Goal: Use online tool/utility: Use online tool/utility

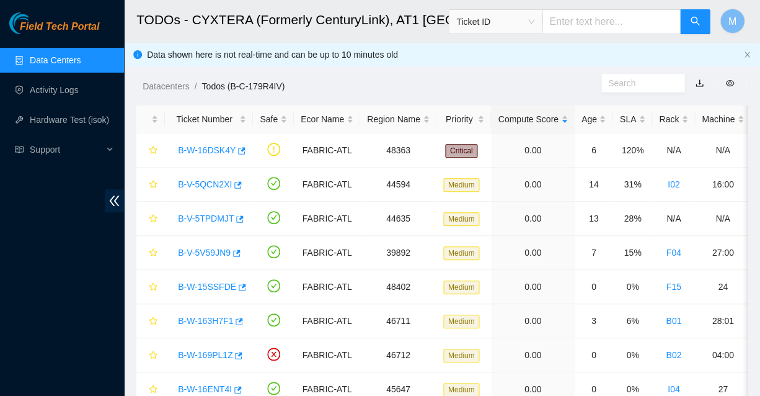
click at [64, 29] on span "Field Tech Portal" at bounding box center [59, 27] width 79 height 12
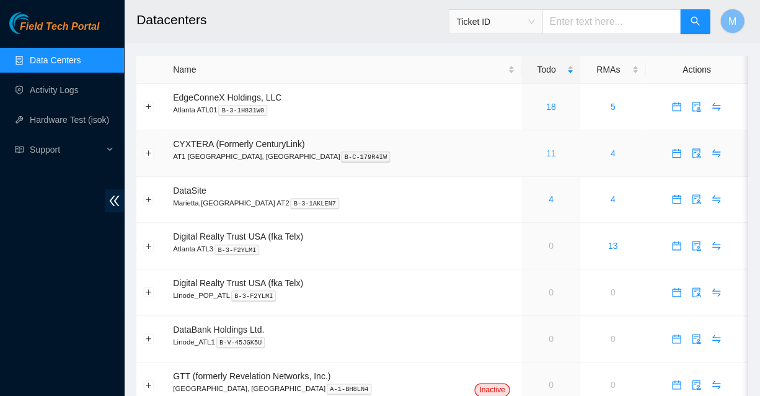
click at [546, 148] on link "11" at bounding box center [551, 153] width 10 height 10
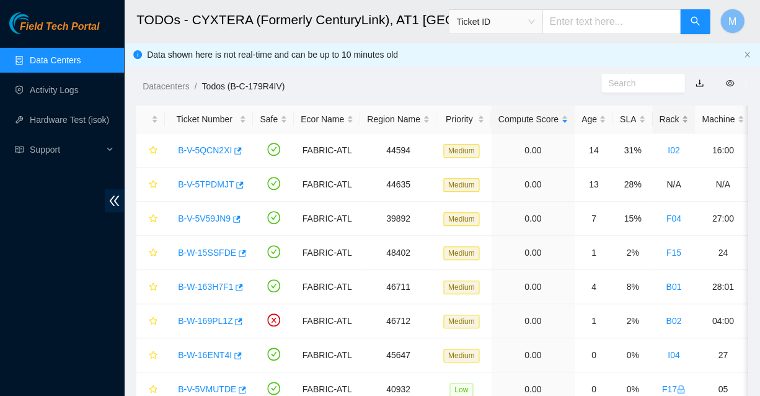
click at [659, 113] on div "Rack" at bounding box center [673, 119] width 29 height 14
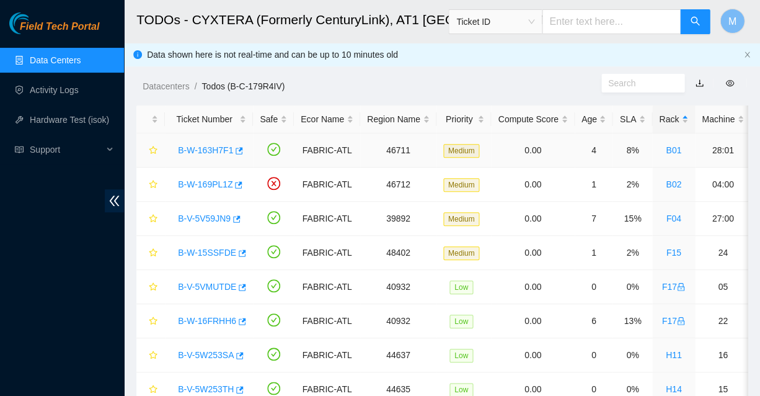
click at [205, 145] on link "B-W-163H7F1" at bounding box center [205, 150] width 55 height 10
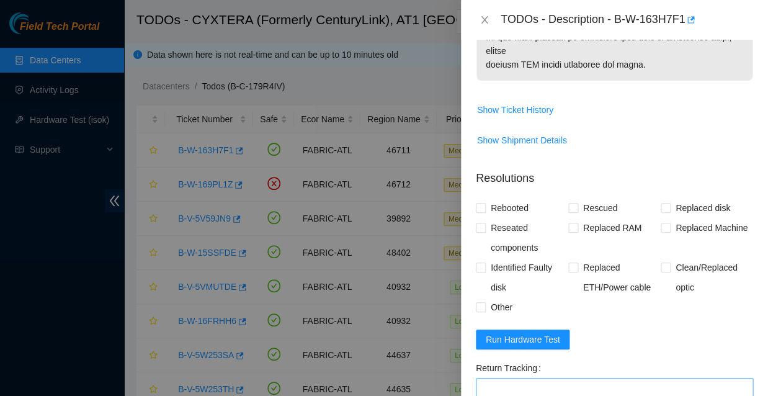
scroll to position [917, 0]
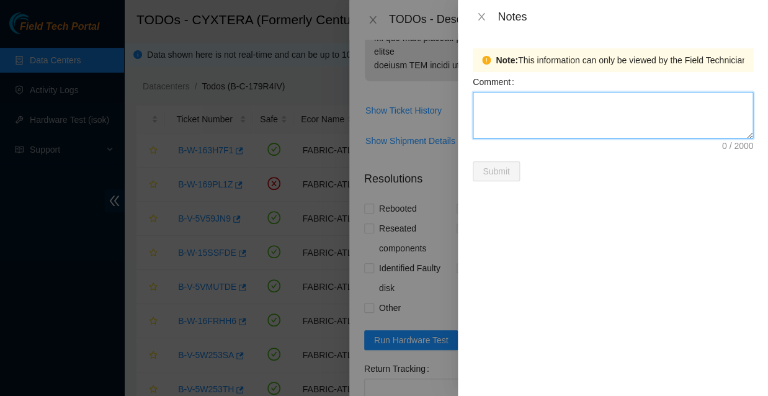
click at [499, 99] on textarea "Comment" at bounding box center [613, 115] width 280 height 47
type textarea "WFKA86CC"
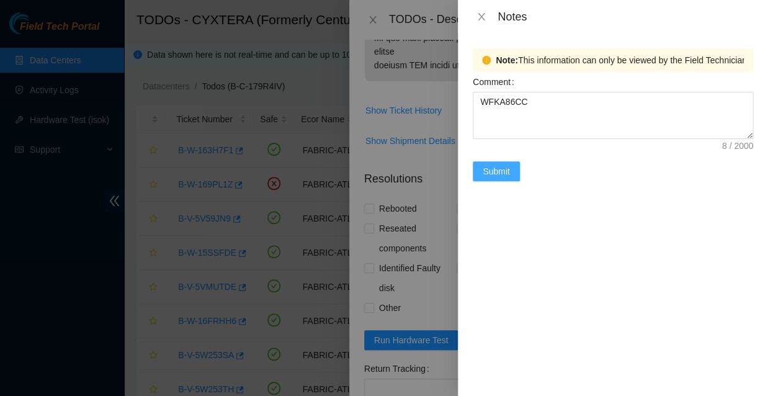
click at [494, 164] on span "Submit" at bounding box center [495, 171] width 27 height 14
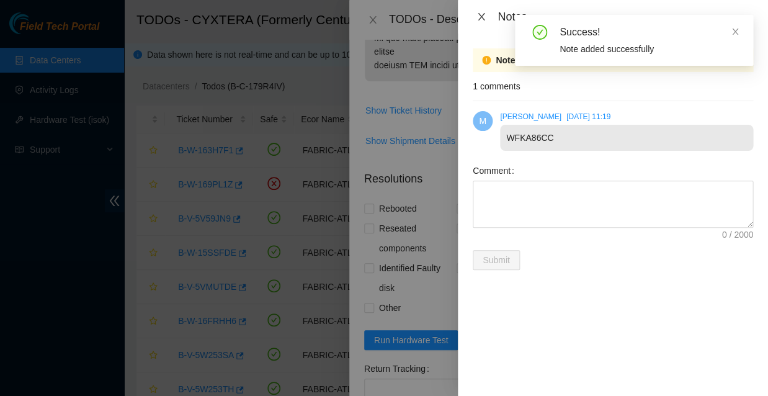
click at [480, 12] on icon "close" at bounding box center [481, 17] width 10 height 10
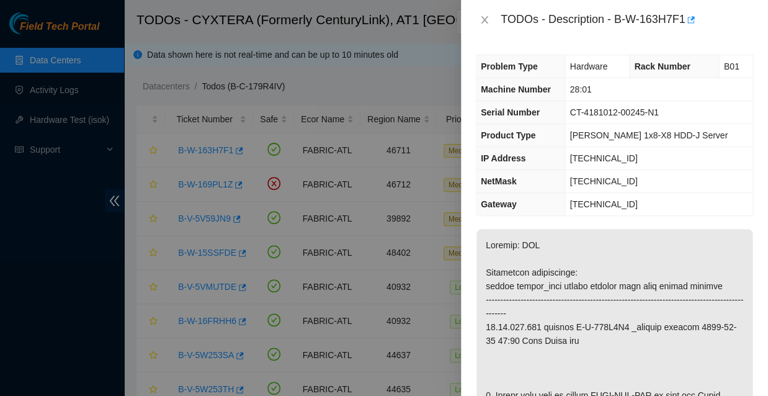
scroll to position [0, 0]
drag, startPoint x: 574, startPoint y: 149, endPoint x: 635, endPoint y: 148, distance: 60.8
click at [635, 148] on td "[TECHNICAL_ID]" at bounding box center [658, 158] width 187 height 23
copy span "[TECHNICAL_ID]"
click at [642, 193] on td "23.46.146.65" at bounding box center [658, 204] width 187 height 23
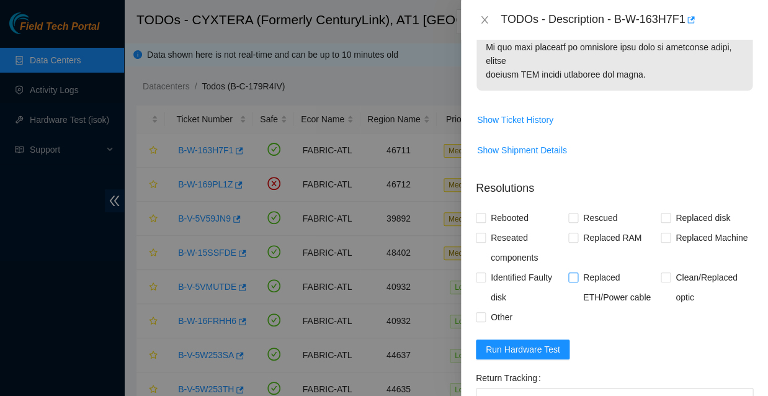
scroll to position [908, 0]
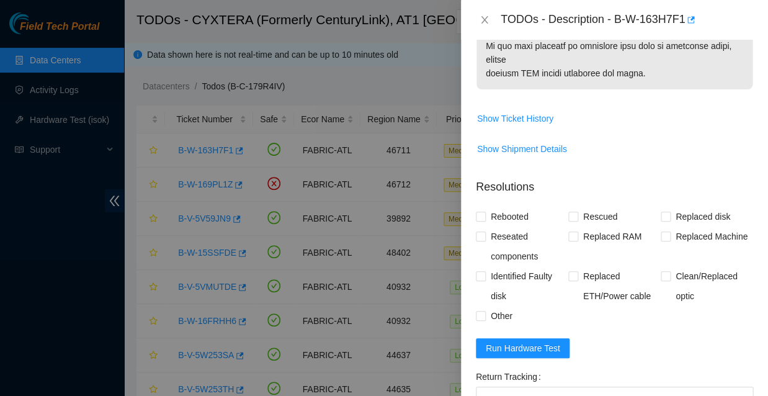
paste textarea "23.46.146.121 : passed: ok"
paste textarea "Replaced faulty HDD S# with new HDD S# -Rebooted Ran isok"
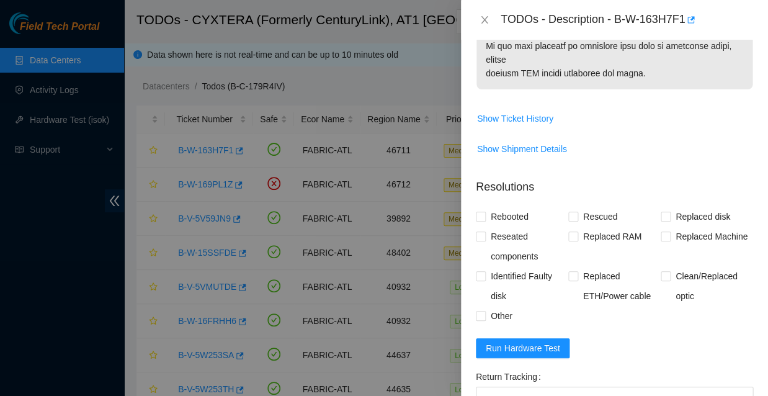
drag, startPoint x: 742, startPoint y: 326, endPoint x: 744, endPoint y: 349, distance: 23.0
type textarea "Replaced faulty HDD S# with new HDD S# -Rebooted Ran isok -23.46.146.121 : pass…"
click at [481, 211] on input "Rebooted" at bounding box center [480, 215] width 9 height 9
checkbox input "true"
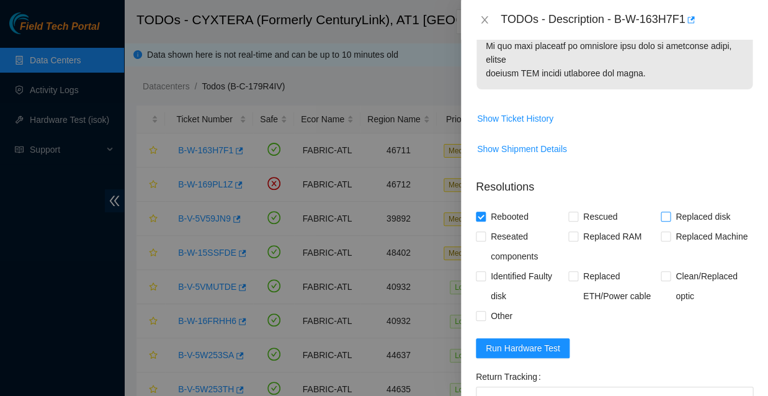
click at [661, 211] on input "Replaced disk" at bounding box center [664, 215] width 9 height 9
checkbox input "true"
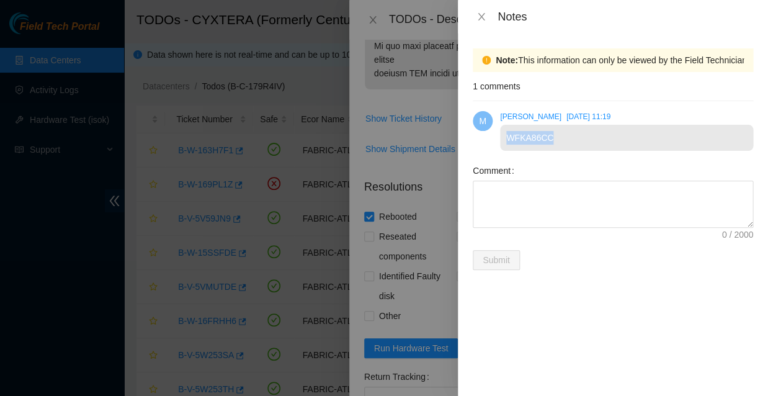
drag, startPoint x: 505, startPoint y: 128, endPoint x: 549, endPoint y: 130, distance: 43.4
click at [549, 130] on div "WFKA86CC" at bounding box center [626, 138] width 253 height 26
copy div "WFKA86CC"
click at [481, 14] on icon "close" at bounding box center [480, 16] width 7 height 7
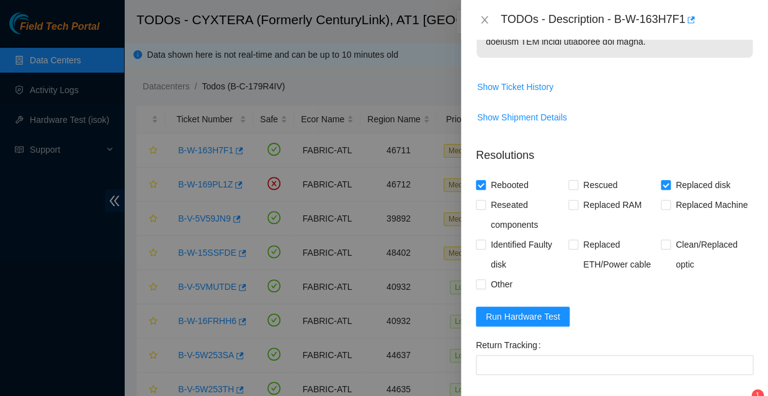
scroll to position [939, 0]
paste textarea "WFKA86CC"
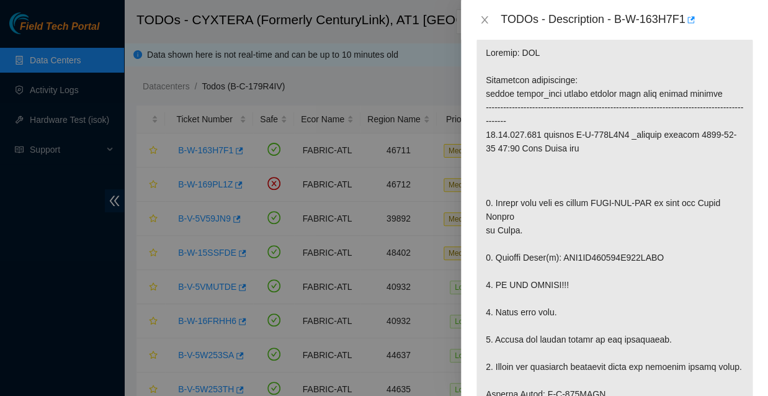
scroll to position [187, 0]
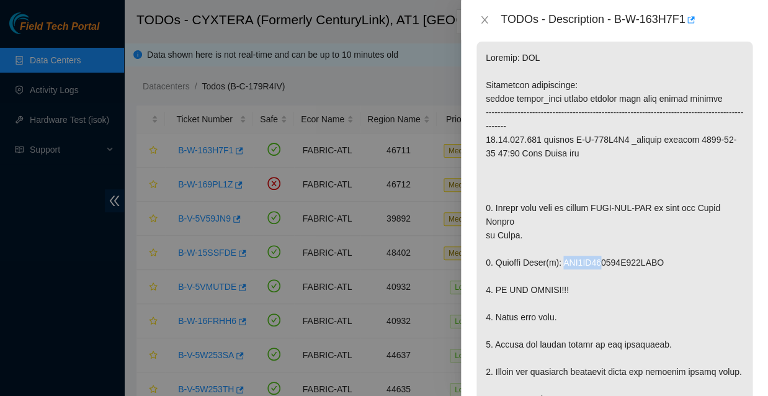
drag, startPoint x: 554, startPoint y: 197, endPoint x: 591, endPoint y: 197, distance: 36.6
copy p "WFK1QA29"
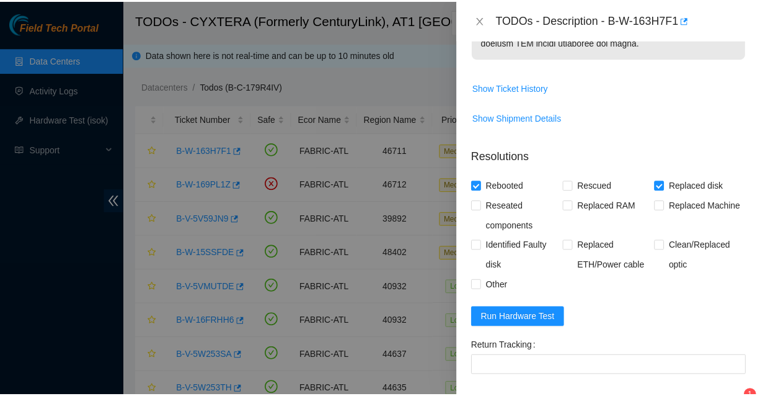
scroll to position [939, 0]
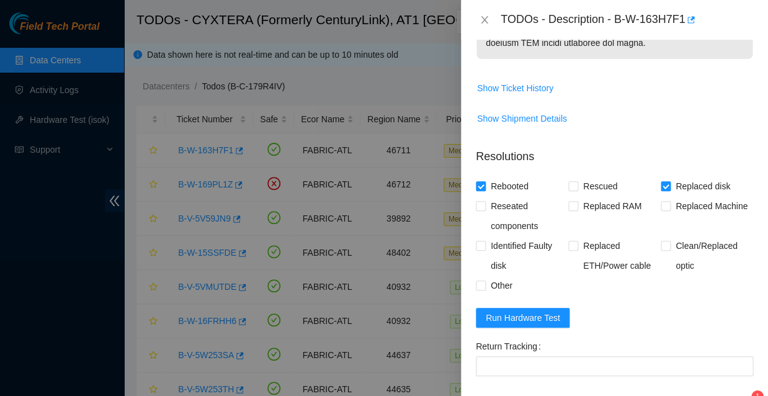
paste textarea "WFK1QA29"
type textarea "Replaced faulty HDD S# WFK1QA29 with new HDD S# WFKA86CC -Rebooted Ran isok -23…"
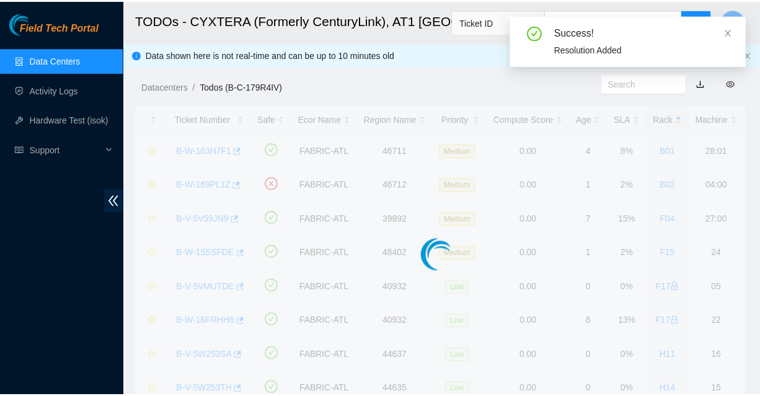
scroll to position [245, 0]
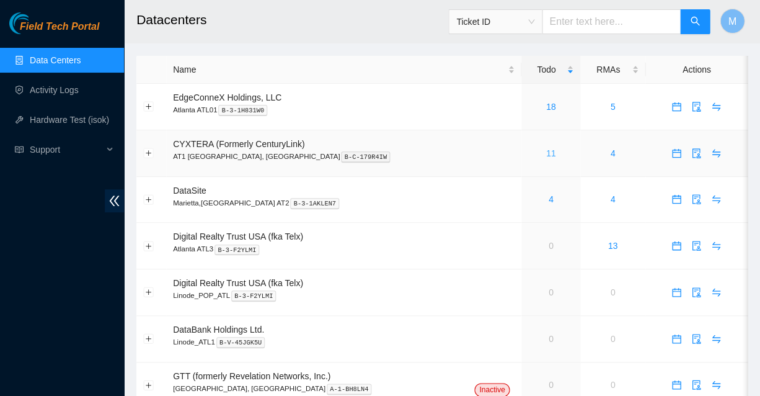
click at [546, 148] on link "11" at bounding box center [551, 153] width 10 height 10
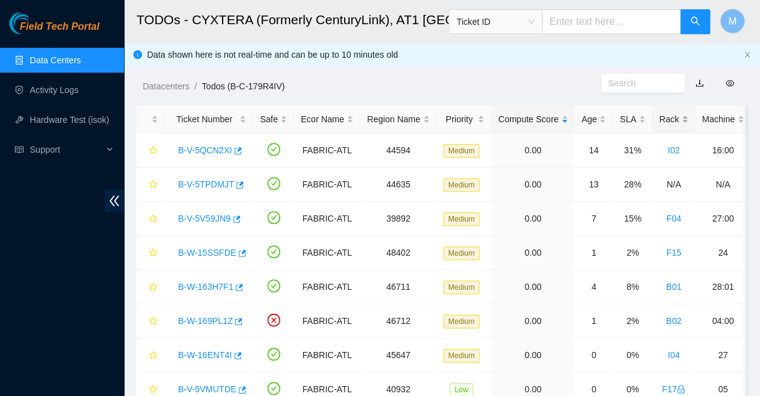
click at [659, 112] on div "Rack" at bounding box center [673, 119] width 29 height 14
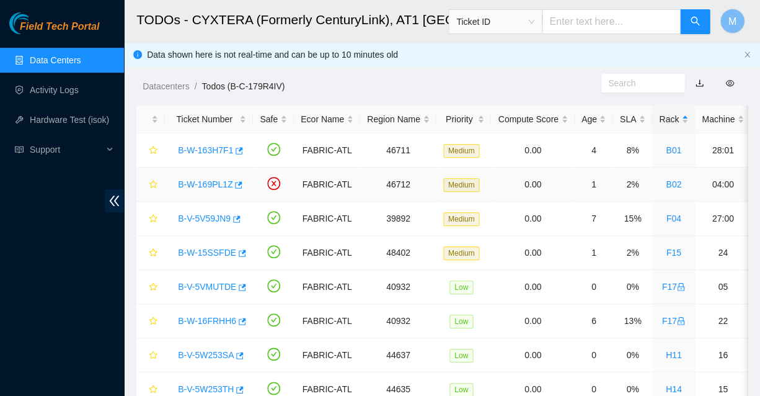
click at [197, 179] on link "B-W-169PL1Z" at bounding box center [205, 184] width 55 height 10
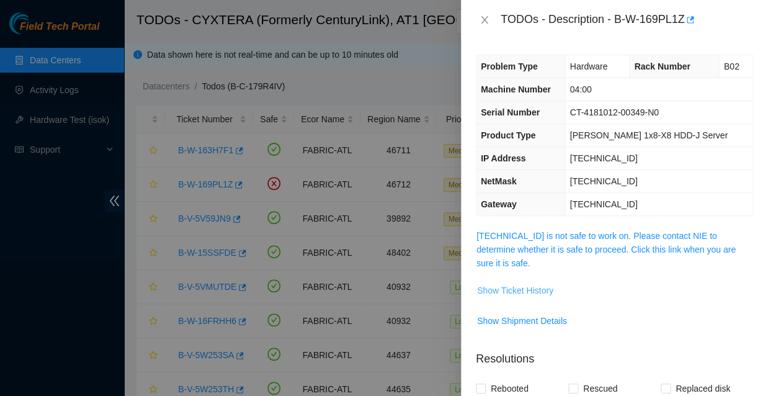
click at [512, 283] on span "Show Ticket History" at bounding box center [515, 290] width 76 height 14
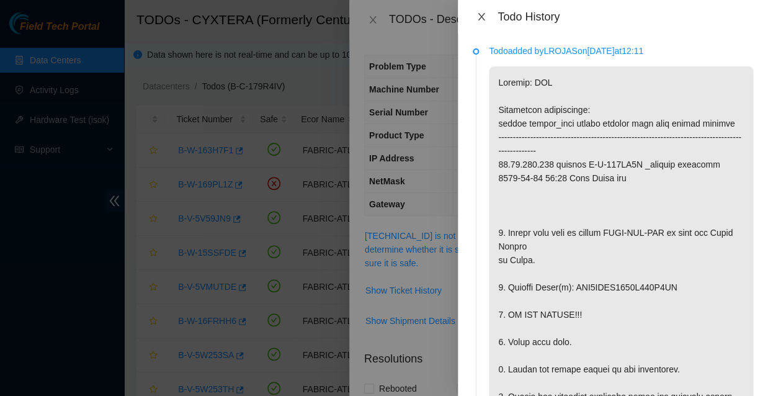
click at [481, 17] on icon "close" at bounding box center [481, 17] width 10 height 10
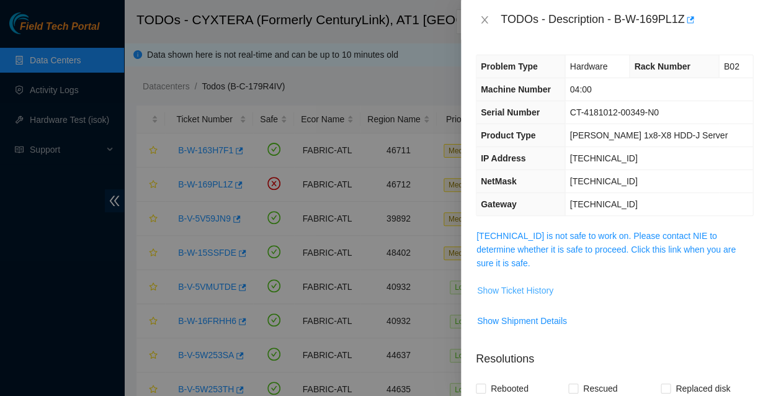
click at [509, 283] on span "Show Ticket History" at bounding box center [515, 290] width 76 height 14
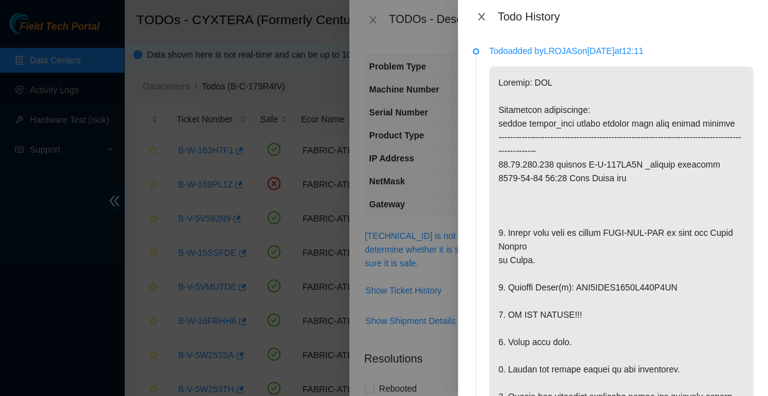
click at [480, 15] on icon "close" at bounding box center [480, 16] width 7 height 7
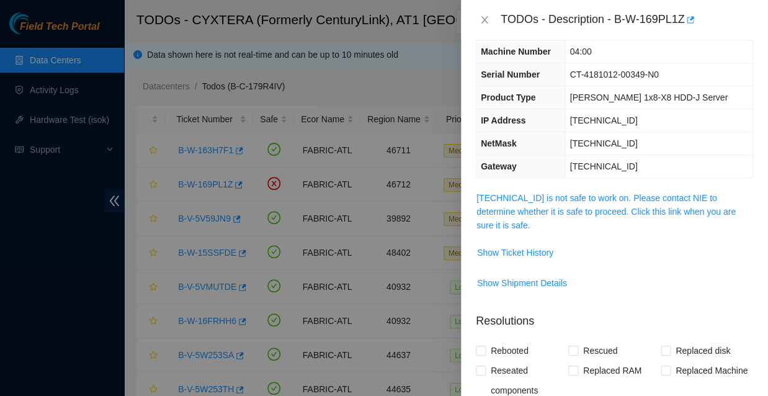
scroll to position [40, 0]
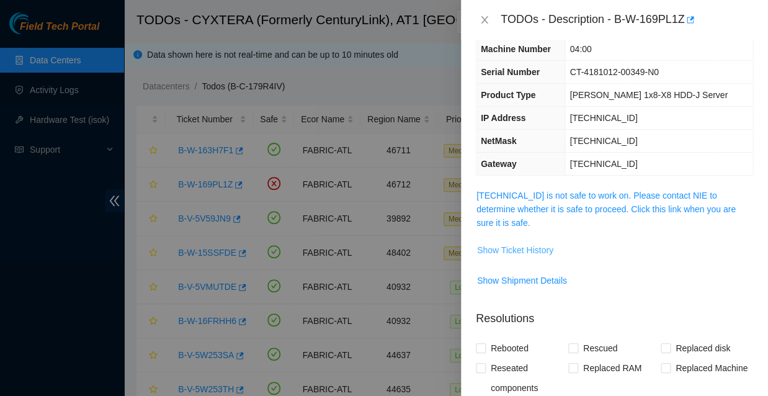
click at [509, 243] on span "Show Ticket History" at bounding box center [515, 250] width 76 height 14
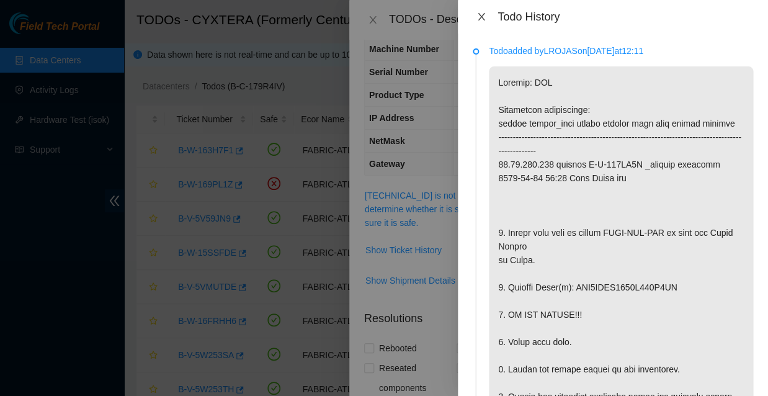
click at [479, 16] on icon "close" at bounding box center [480, 16] width 7 height 7
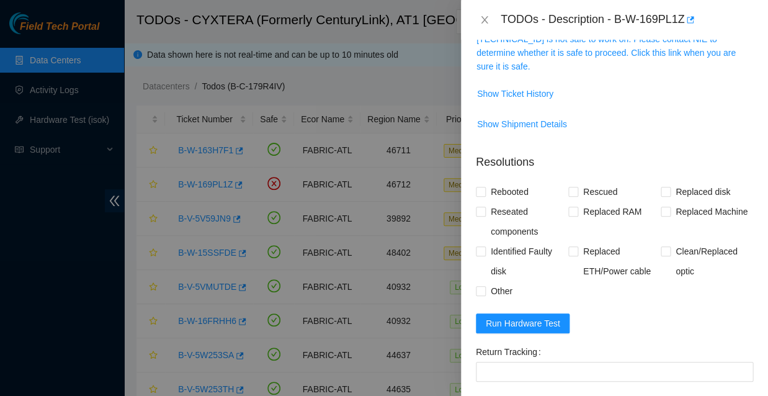
scroll to position [210, 0]
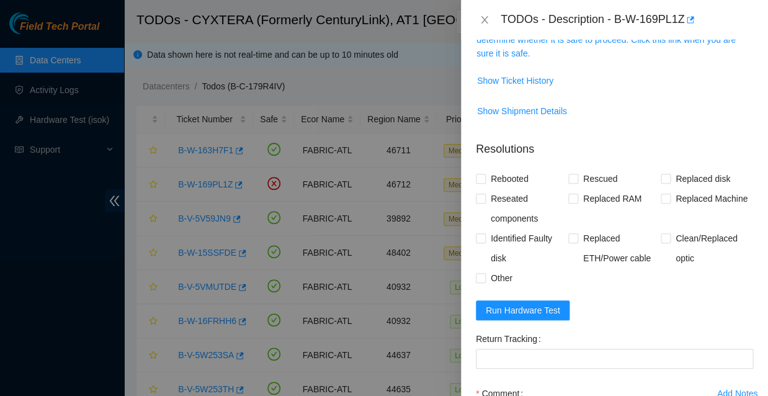
click at [722, 389] on div "Add Notes" at bounding box center [737, 393] width 40 height 9
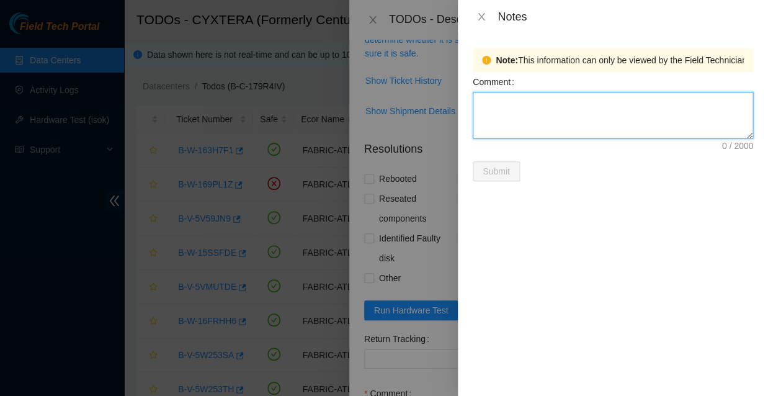
click at [500, 100] on textarea "Comment" at bounding box center [613, 115] width 280 height 47
type textarea "WFKA7B0G"
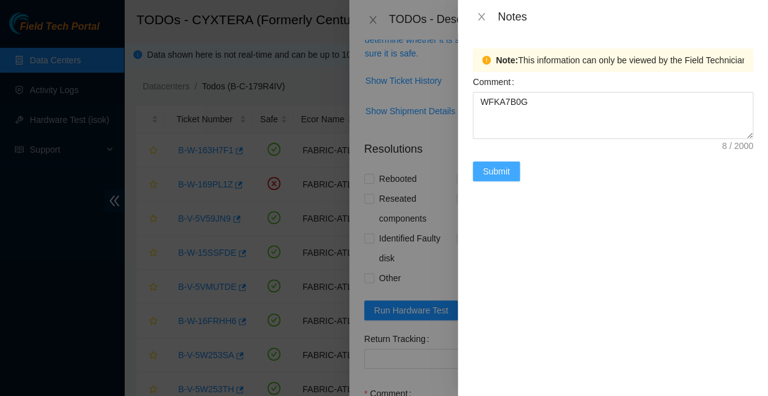
click at [495, 164] on span "Submit" at bounding box center [495, 171] width 27 height 14
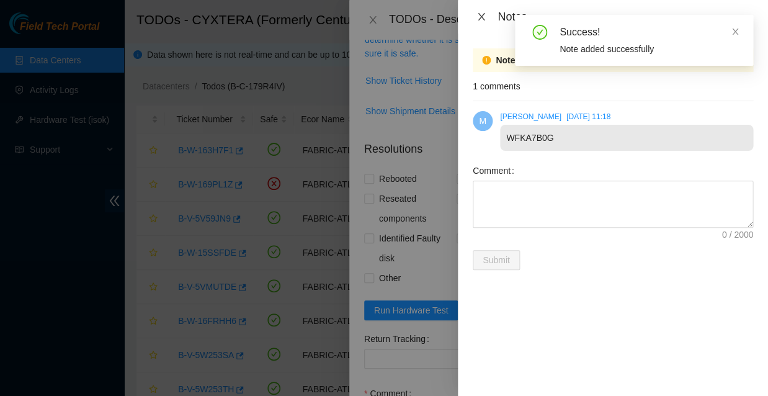
click at [479, 14] on icon "close" at bounding box center [480, 16] width 7 height 7
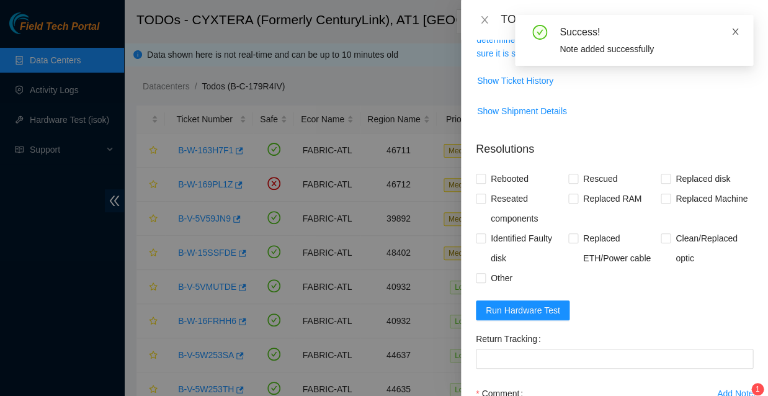
click at [735, 29] on icon "close" at bounding box center [734, 31] width 9 height 9
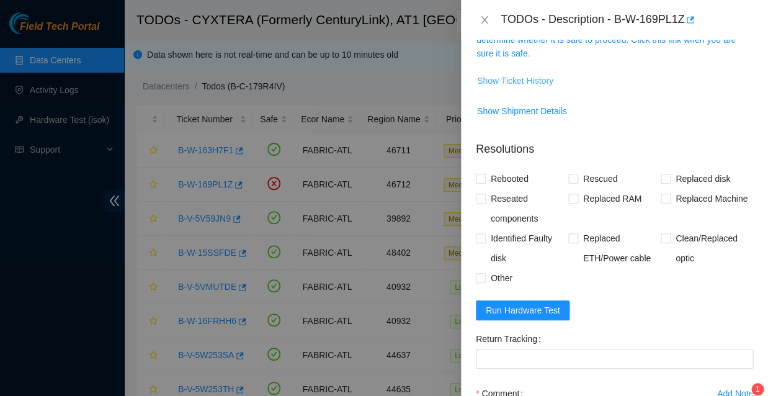
click at [516, 74] on span "Show Ticket History" at bounding box center [515, 81] width 76 height 14
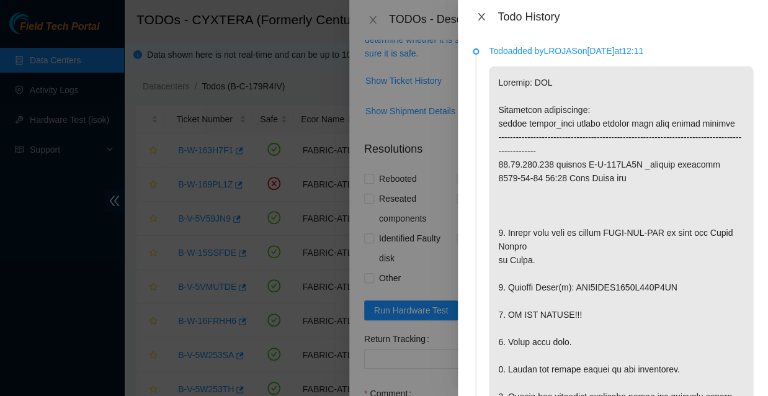
click at [479, 16] on icon "close" at bounding box center [481, 17] width 10 height 10
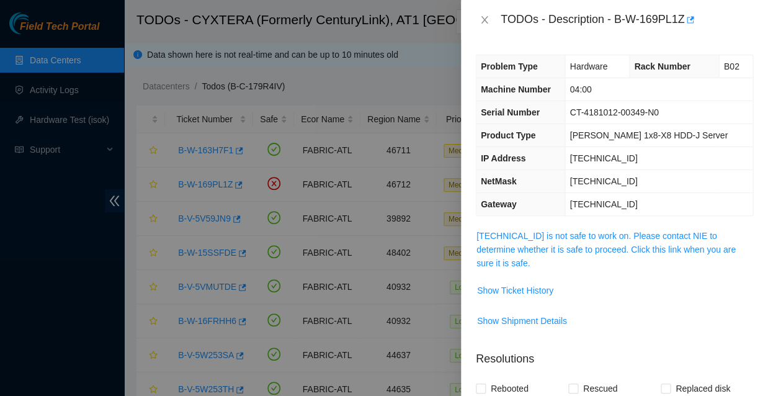
scroll to position [0, 0]
drag, startPoint x: 633, startPoint y: 148, endPoint x: 579, endPoint y: 148, distance: 54.6
click at [579, 148] on td "[TECHNICAL_ID]" at bounding box center [658, 158] width 187 height 23
copy span "[TECHNICAL_ID]"
click at [612, 311] on span "Show Shipment Details" at bounding box center [614, 321] width 276 height 20
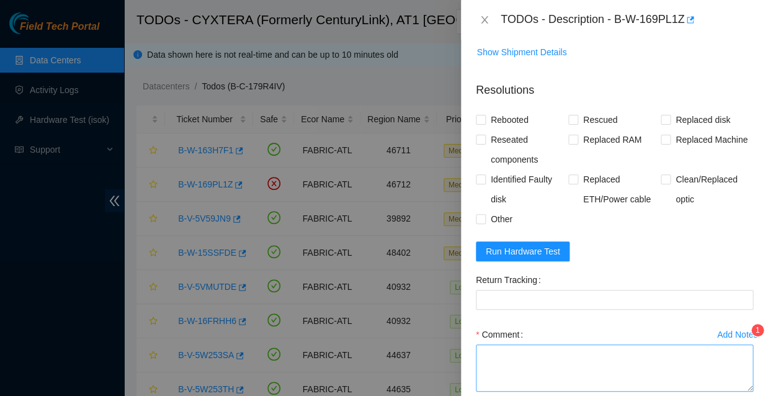
scroll to position [269, 0]
click at [499, 344] on textarea "Comment" at bounding box center [614, 367] width 277 height 47
paste textarea "23.56.226.136 : passed: ok"
click at [479, 344] on textarea "23.56.226.136 : passed: ok" at bounding box center [614, 367] width 277 height 47
paste textarea "Replaced faulty HDD S# with new HDD S# -Rebooted Ran isok"
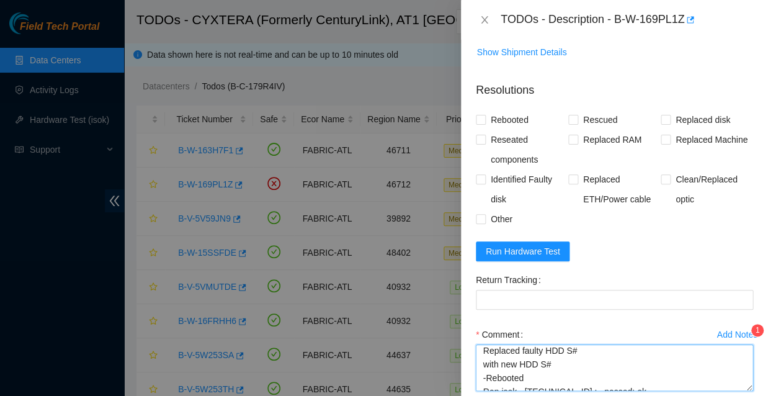
scroll to position [0, 0]
drag, startPoint x: 740, startPoint y: 318, endPoint x: 743, endPoint y: 340, distance: 21.8
click at [743, 344] on textarea "Replaced faulty HDD S# with new HDD S# -Rebooted Ran isok - 23.56.226.136 : pas…" at bounding box center [614, 375] width 277 height 63
type textarea "Replaced faulty HDD S# with new HDD S# -Rebooted Ran isok - 23.56.226.136 : pas…"
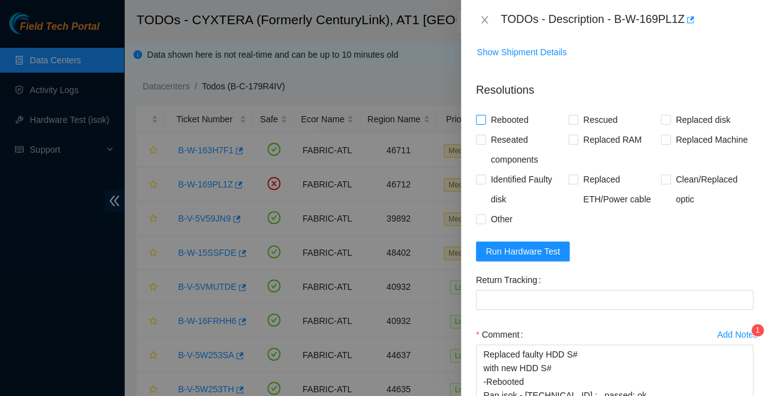
click at [483, 115] on input "Rebooted" at bounding box center [480, 119] width 9 height 9
checkbox input "true"
click at [661, 115] on input "Replaced disk" at bounding box center [664, 119] width 9 height 9
checkbox input "true"
click at [727, 330] on div "Add Notes" at bounding box center [737, 334] width 40 height 9
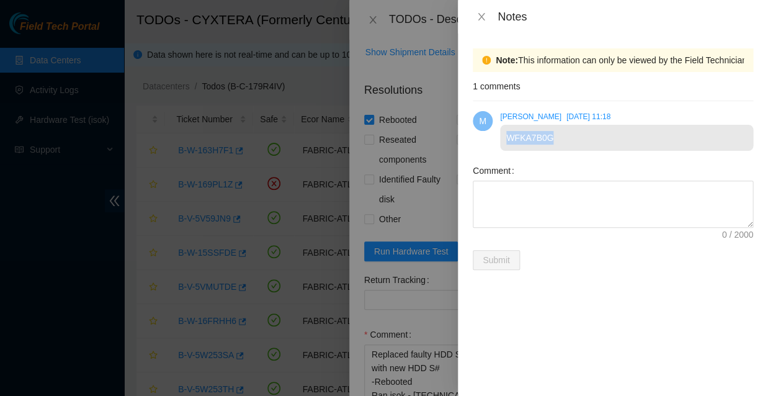
drag, startPoint x: 507, startPoint y: 126, endPoint x: 551, endPoint y: 124, distance: 44.1
click at [551, 125] on div "WFKA7B0G" at bounding box center [626, 138] width 253 height 26
copy div "WFKA7B0G"
click at [480, 14] on icon "close" at bounding box center [481, 17] width 10 height 10
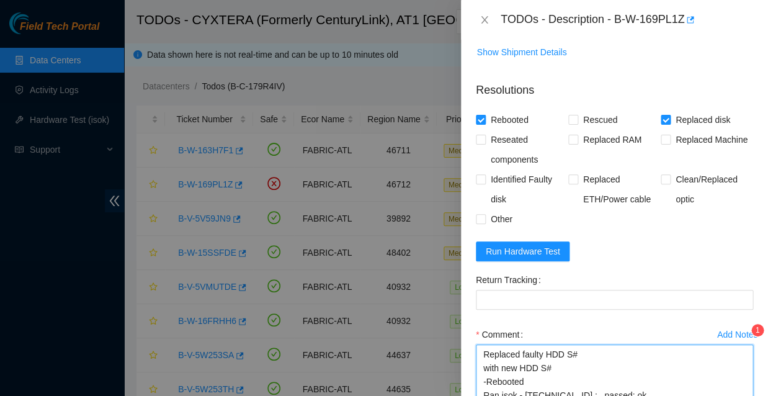
click at [548, 344] on textarea "Replaced faulty HDD S# with new HDD S# -Rebooted Ran isok - 23.56.226.136 : pas…" at bounding box center [614, 375] width 277 height 62
paste textarea "WFKA7B0G"
click at [576, 344] on textarea "Replaced faulty HDD S# with new HDD S# WFKA7B0G -Rebooted Ran isok - 23.56.226.…" at bounding box center [614, 375] width 277 height 62
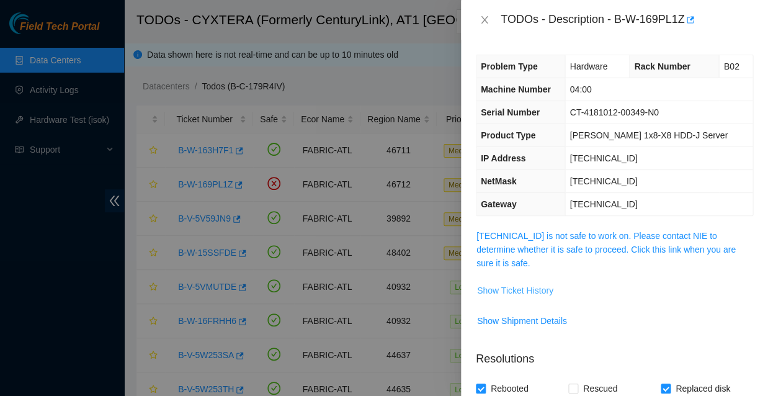
click at [518, 283] on span "Show Ticket History" at bounding box center [515, 290] width 76 height 14
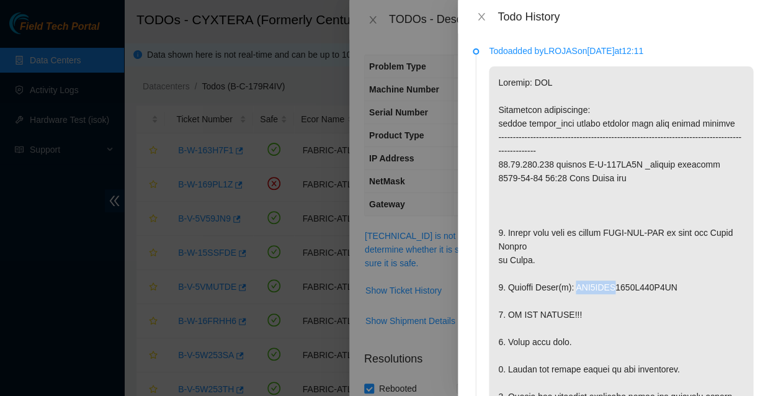
drag, startPoint x: 567, startPoint y: 233, endPoint x: 604, endPoint y: 231, distance: 36.6
copy p "WFK0DBZJ"
click at [479, 16] on icon "close" at bounding box center [480, 16] width 7 height 7
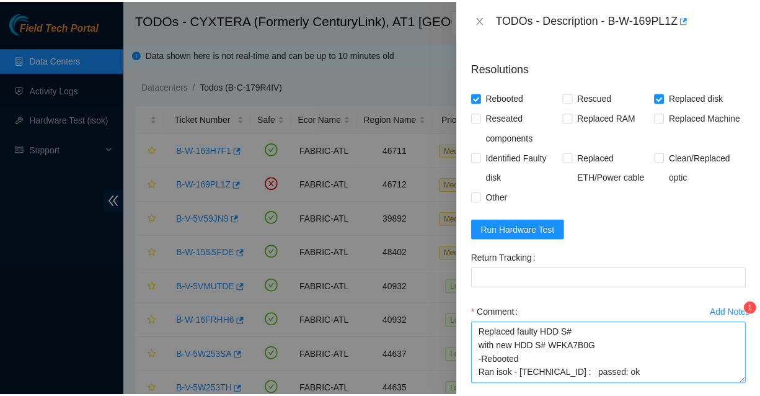
scroll to position [290, 0]
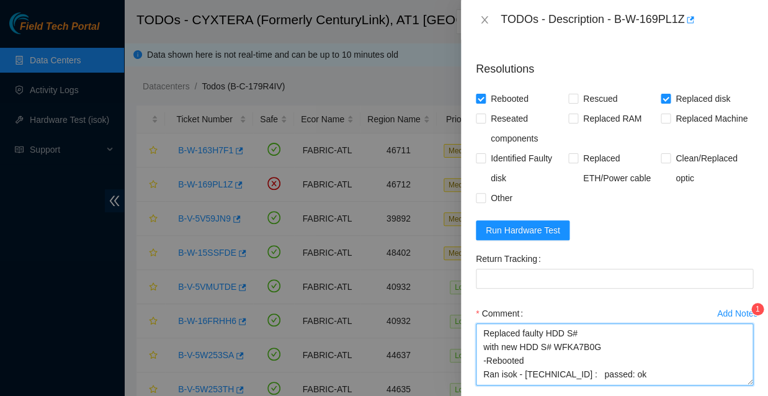
click at [577, 323] on textarea "Replaced faulty HDD S# with new HDD S# WFKA7B0G -Rebooted Ran isok - 23.56.226.…" at bounding box center [614, 354] width 277 height 62
paste textarea "WFK0DBZJ"
type textarea "Replaced faulty HDD S# WFK0DBZJ with new HDD S# WFKA7B0G -Rebooted Ran isok - 2…"
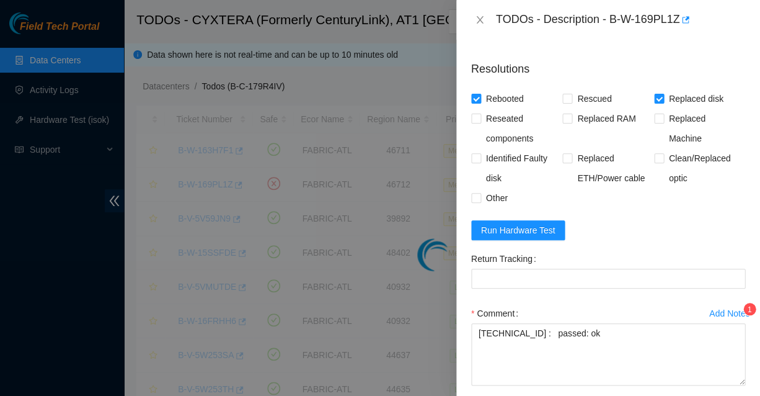
scroll to position [245, 0]
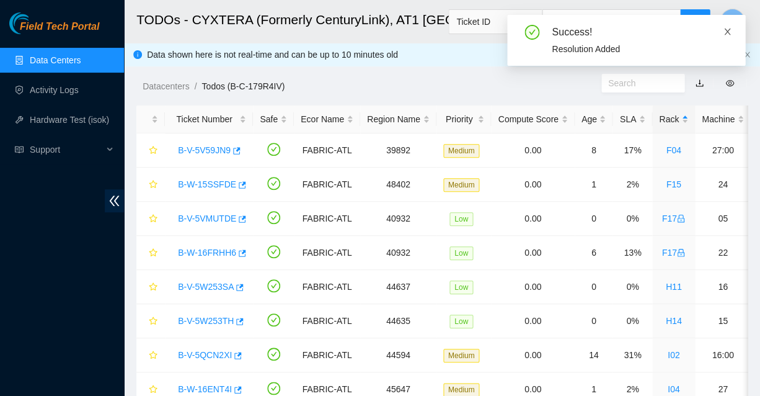
click at [729, 31] on icon "close" at bounding box center [727, 31] width 9 height 9
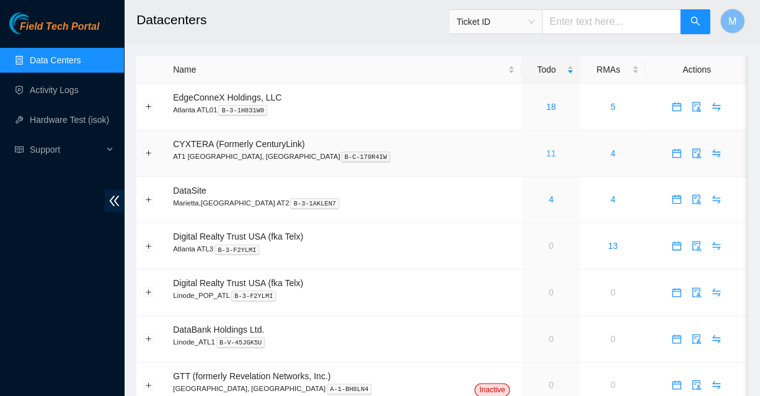
click at [546, 148] on link "11" at bounding box center [551, 153] width 10 height 10
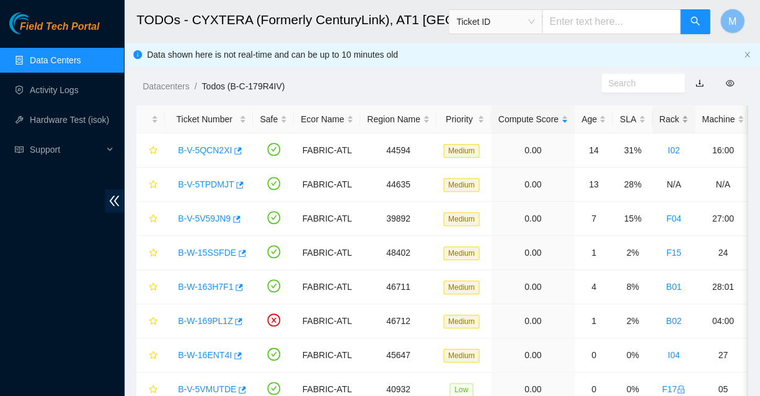
click at [659, 113] on div "Rack" at bounding box center [673, 119] width 29 height 14
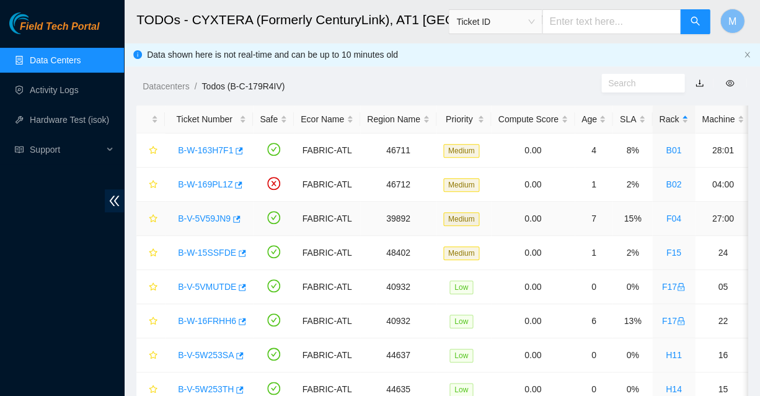
click at [200, 215] on link "B-V-5V59JN9" at bounding box center [204, 218] width 53 height 10
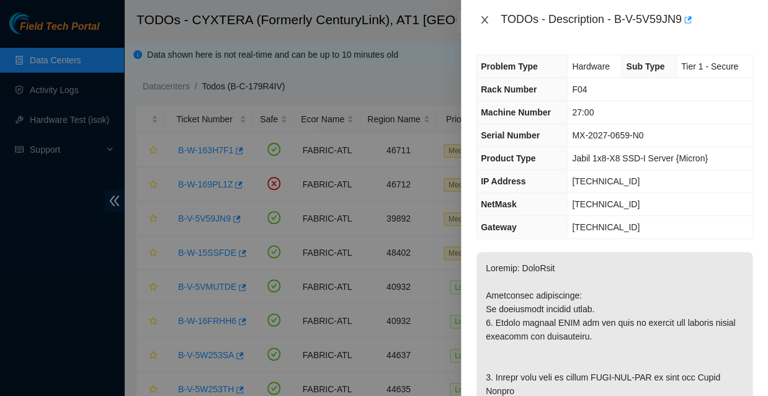
click at [484, 20] on icon "close" at bounding box center [484, 20] width 10 height 10
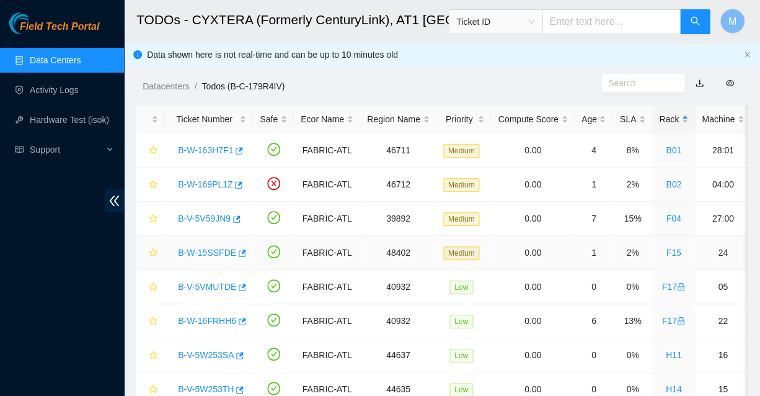
click at [204, 247] on link "B-W-15SSFDE" at bounding box center [207, 252] width 58 height 10
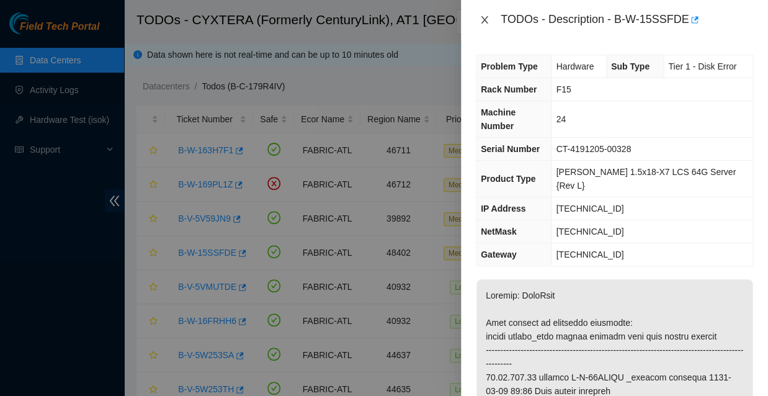
click at [483, 19] on icon "close" at bounding box center [484, 20] width 10 height 10
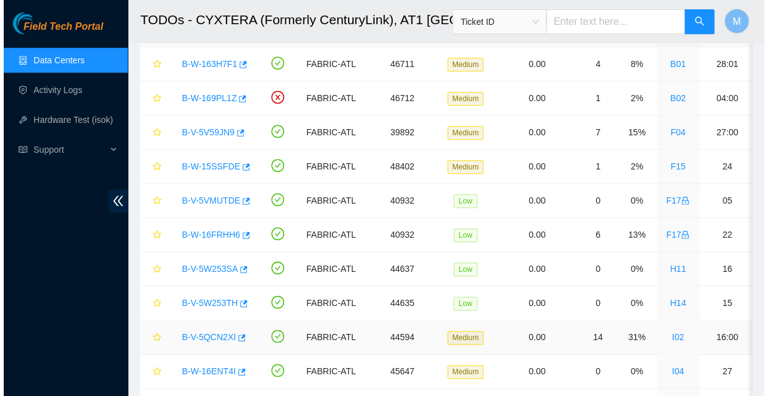
scroll to position [89, 0]
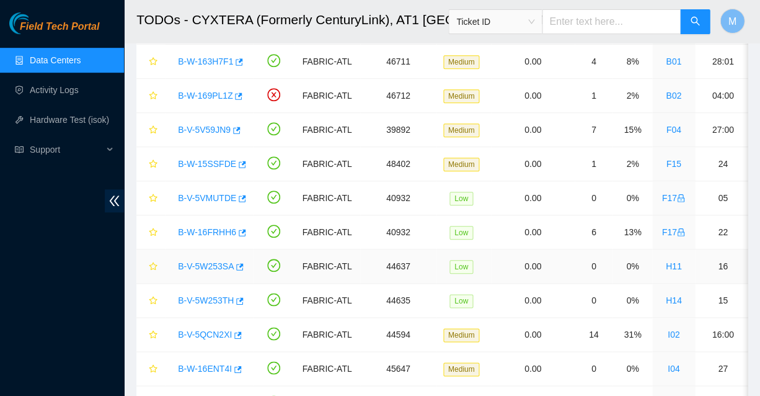
click at [199, 261] on link "B-V-5W253SA" at bounding box center [206, 266] width 56 height 10
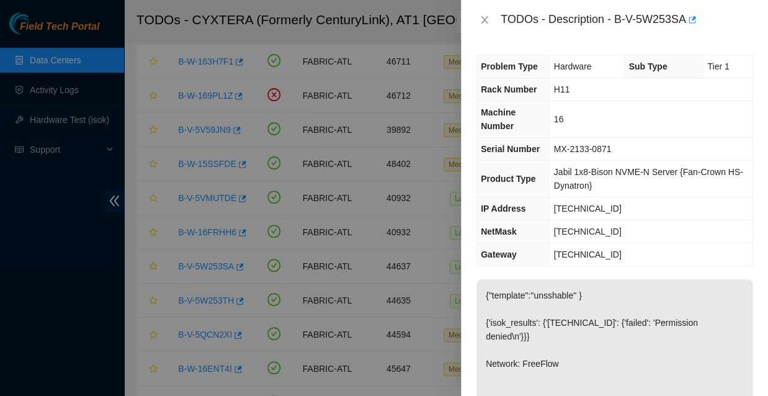
scroll to position [0, 0]
drag, startPoint x: 597, startPoint y: 191, endPoint x: 548, endPoint y: 191, distance: 49.0
click at [549, 197] on td "[TECHNICAL_ID]" at bounding box center [650, 208] width 203 height 23
copy span "[TECHNICAL_ID]"
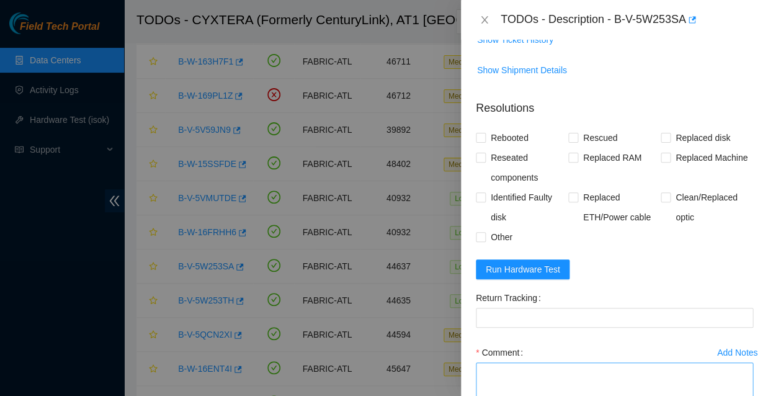
scroll to position [518, 0]
click at [490, 363] on textarea "Comment" at bounding box center [614, 386] width 277 height 47
paste textarea "[TECHNICAL_ID] : passed: ok"
click at [479, 363] on textarea "[TECHNICAL_ID] : passed: ok" at bounding box center [614, 386] width 277 height 47
paste textarea "Replaced faulty HDD S# with new HDD S# -Rebooted Ran isok"
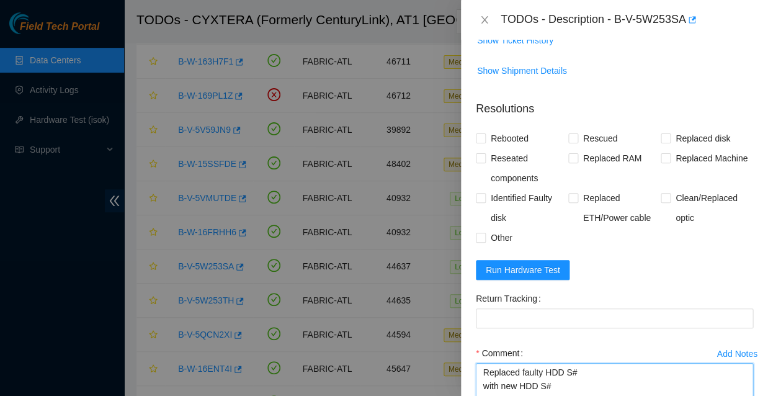
scroll to position [0, 0]
drag, startPoint x: 738, startPoint y: 319, endPoint x: 742, endPoint y: 339, distance: 20.2
click at [742, 363] on textarea "Replaced faulty HDD S# with new HDD S# -Rebooted Ran isok - [TECHNICAL_ID] : pa…" at bounding box center [614, 393] width 277 height 60
type textarea "Replaced faulty HDD S# with new HDD S# -Rebooted Ran isok - [TECHNICAL_ID] : pa…"
click at [481, 133] on input "Rebooted" at bounding box center [480, 137] width 9 height 9
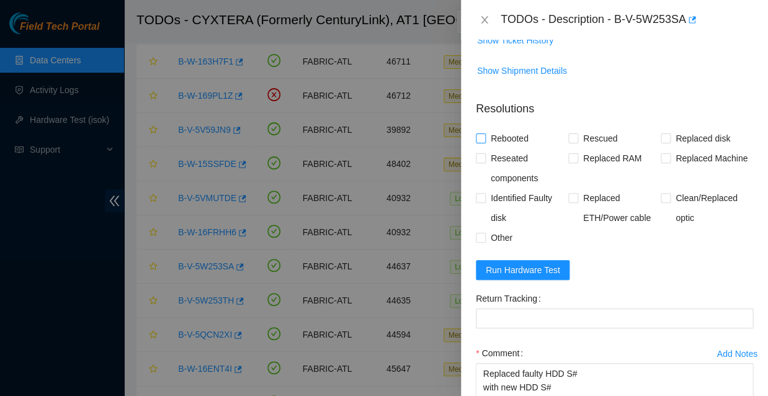
checkbox input "true"
click at [569, 133] on input "Rescued" at bounding box center [572, 137] width 9 height 9
checkbox input "true"
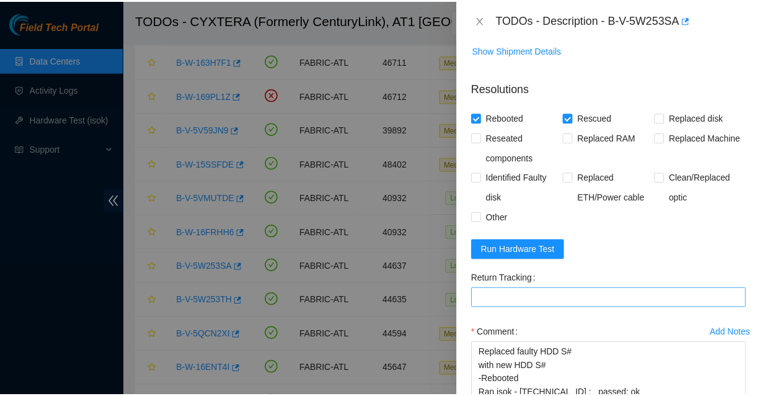
scroll to position [538, 0]
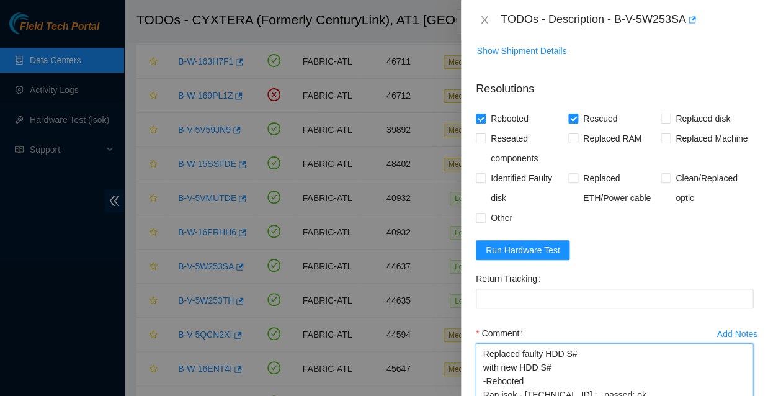
drag, startPoint x: 541, startPoint y: 283, endPoint x: 483, endPoint y: 274, distance: 59.0
click at [483, 343] on textarea "Replaced faulty HDD S# with new HDD S# -Rebooted Ran isok - [TECHNICAL_ID] : pa…" at bounding box center [614, 373] width 277 height 60
type textarea "Rescued -Rebooted Ran isok - 23.204.74.19 : passed: ok"
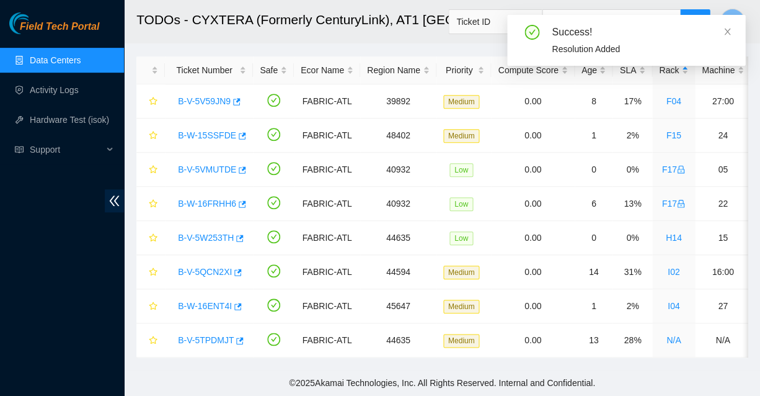
scroll to position [49, 0]
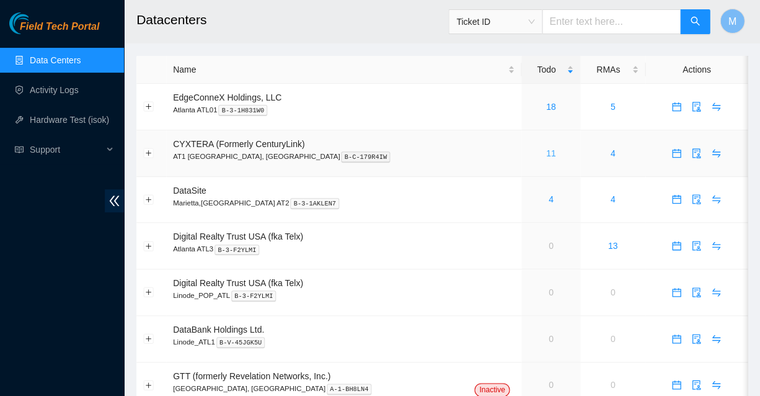
click at [546, 148] on link "11" at bounding box center [551, 153] width 10 height 10
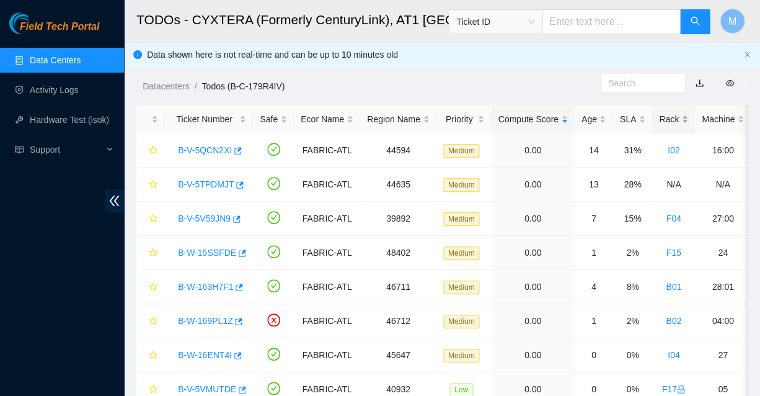
click at [659, 113] on div "Rack" at bounding box center [673, 119] width 29 height 14
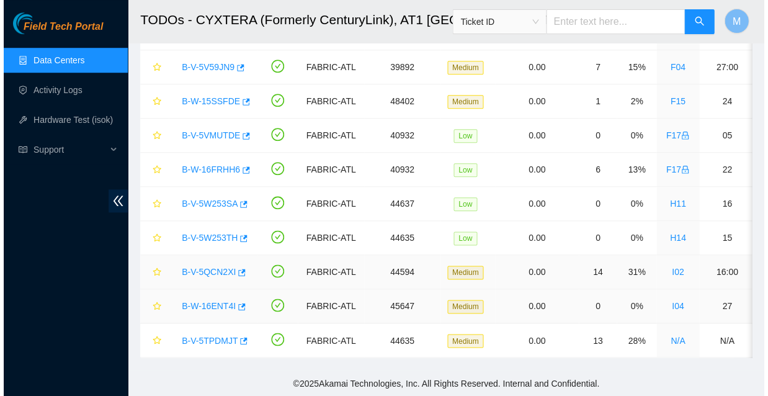
scroll to position [151, 0]
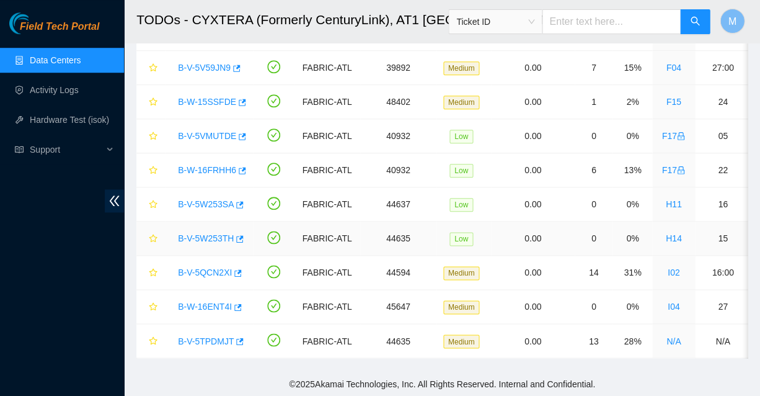
click at [205, 233] on link "B-V-5W253TH" at bounding box center [206, 238] width 56 height 10
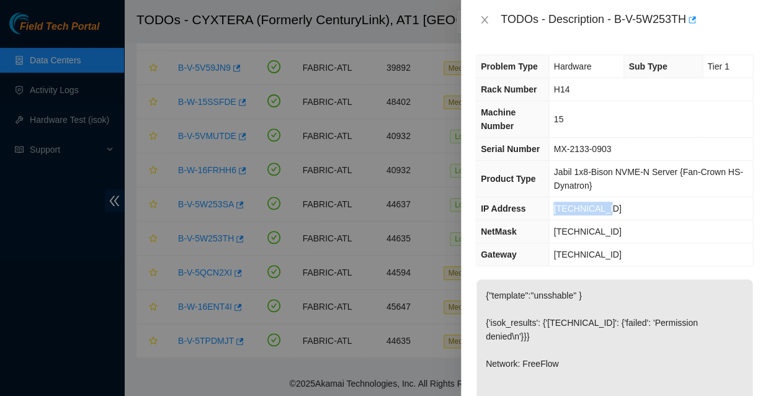
drag, startPoint x: 599, startPoint y: 190, endPoint x: 549, endPoint y: 185, distance: 50.4
click at [549, 197] on td "[TECHNICAL_ID]" at bounding box center [650, 208] width 203 height 23
copy span "[TECHNICAL_ID]"
click at [622, 241] on div "Problem Type Hardware Sub Type Tier 1 Rack Number H14 Machine Number 15 Serial …" at bounding box center [614, 160] width 277 height 211
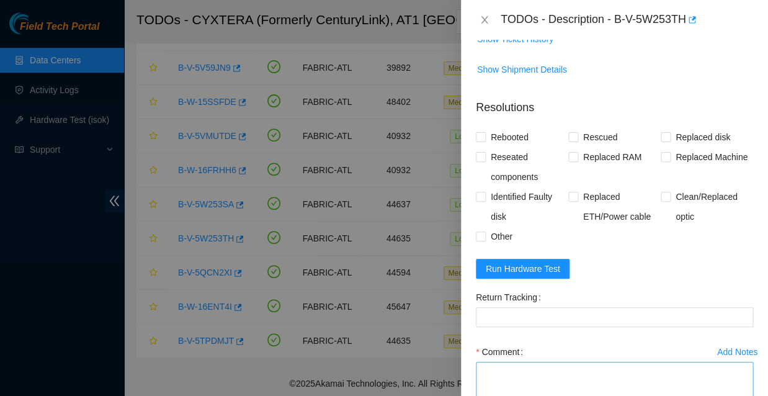
scroll to position [518, 0]
click at [496, 363] on textarea "Comment" at bounding box center [614, 386] width 277 height 47
paste textarea "23.213.25.82 : passed: ok"
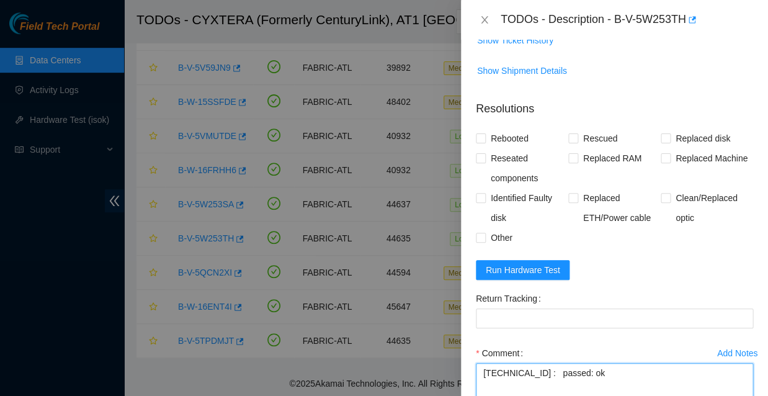
click at [482, 363] on textarea "23.213.25.82 : passed: ok" at bounding box center [614, 386] width 277 height 47
paste textarea "Rescued with latest version - IPed the server - Ran isok -"
type textarea "Rescued with latest version - IPed the server - Ran isok - 23.213.25.82 : passe…"
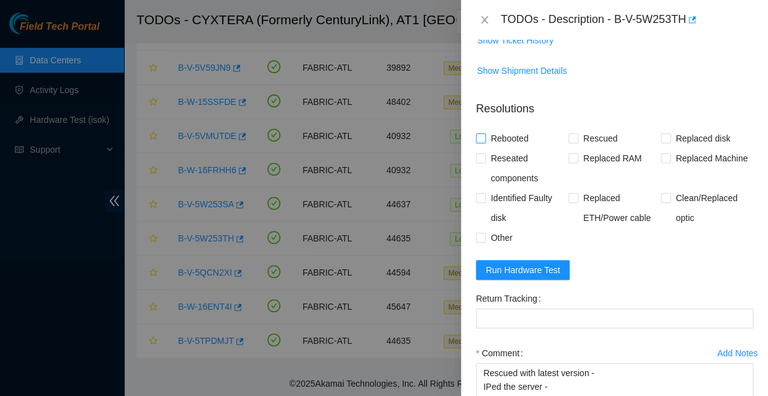
click at [479, 133] on input "Rebooted" at bounding box center [480, 137] width 9 height 9
checkbox input "true"
click at [569, 133] on input "Rescued" at bounding box center [572, 137] width 9 height 9
checkbox input "true"
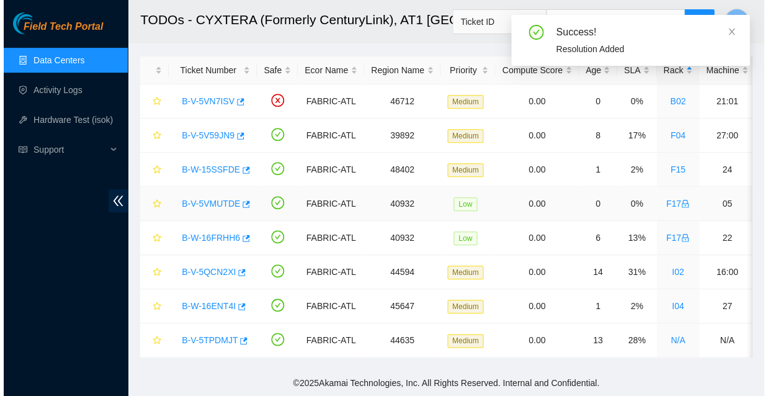
scroll to position [49, 0]
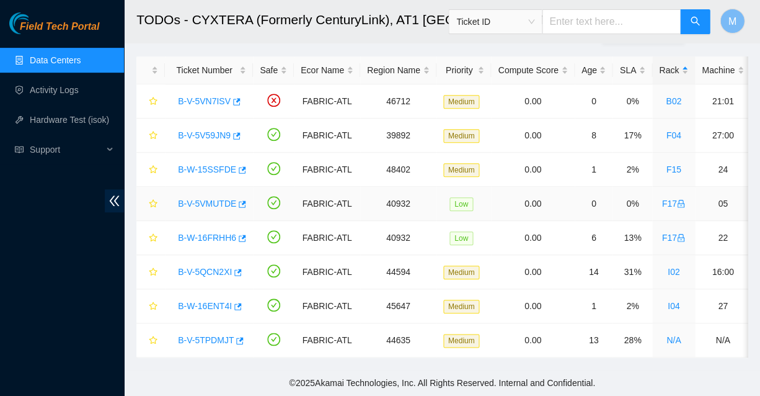
click at [200, 199] on link "B-V-5VMUTDE" at bounding box center [207, 203] width 58 height 10
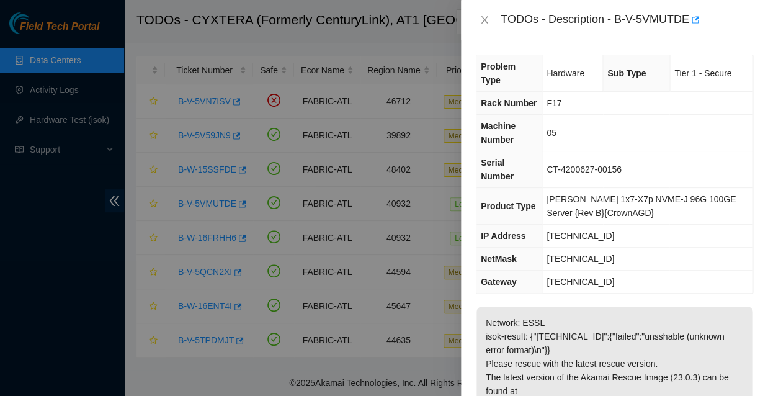
scroll to position [0, 0]
click at [484, 21] on icon "close" at bounding box center [484, 20] width 10 height 10
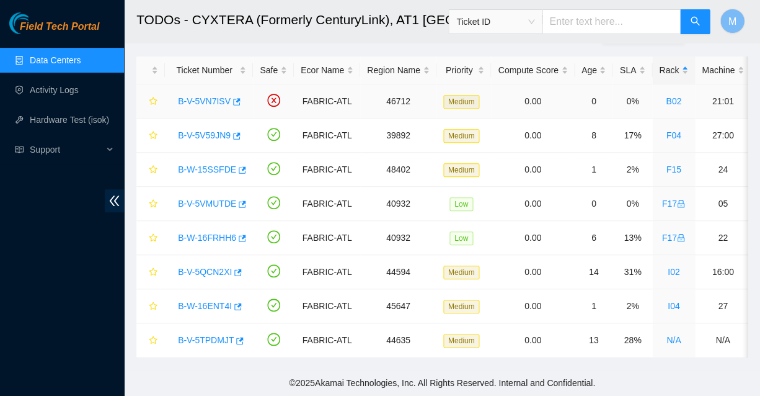
click at [203, 96] on link "B-V-5VN7ISV" at bounding box center [204, 101] width 53 height 10
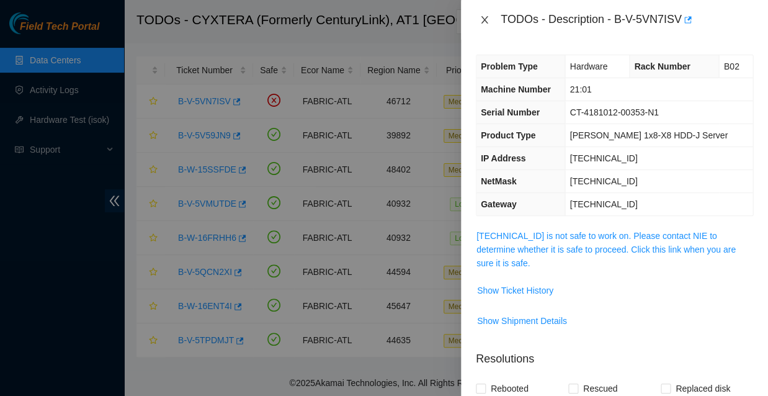
click at [481, 20] on icon "close" at bounding box center [484, 20] width 10 height 10
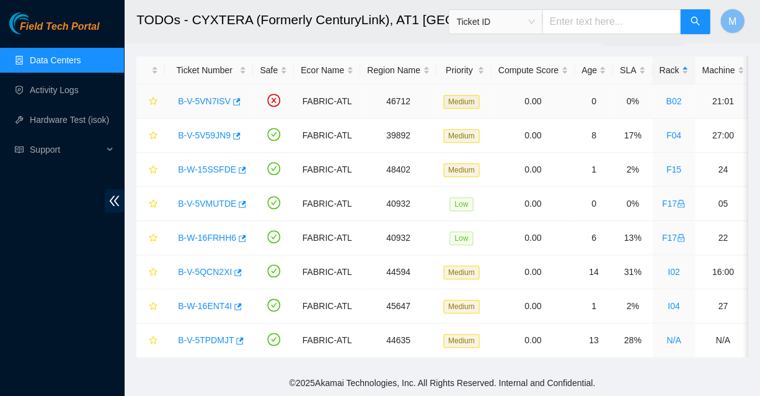
click at [202, 99] on link "B-V-5VN7ISV" at bounding box center [204, 101] width 53 height 10
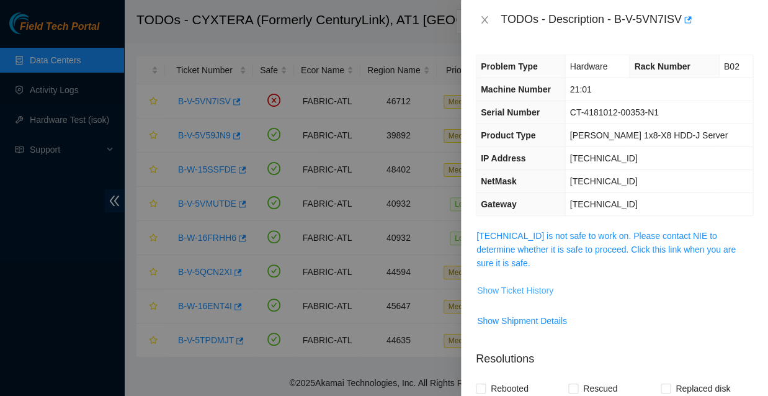
click at [505, 283] on span "Show Ticket History" at bounding box center [515, 290] width 76 height 14
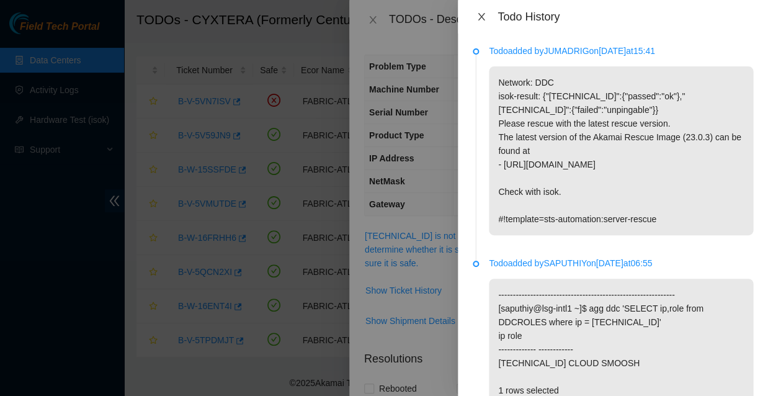
click at [479, 15] on icon "close" at bounding box center [480, 16] width 7 height 7
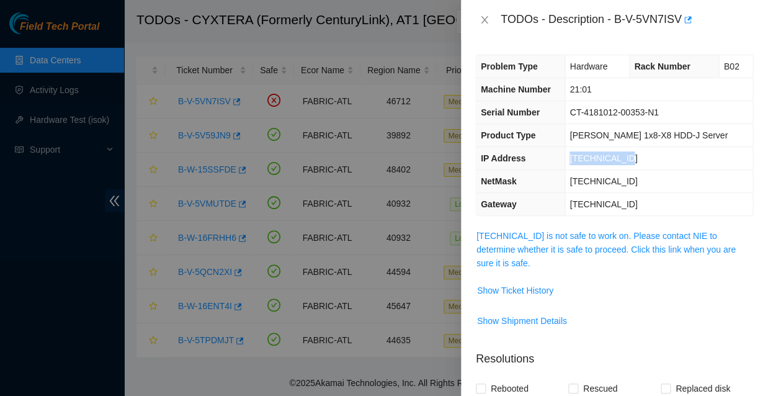
drag, startPoint x: 580, startPoint y: 147, endPoint x: 632, endPoint y: 147, distance: 52.1
click at [632, 147] on td "[TECHNICAL_ID]" at bounding box center [658, 158] width 187 height 23
copy span "[TECHNICAL_ID]"
click at [640, 280] on span "Show Ticket History" at bounding box center [614, 290] width 276 height 20
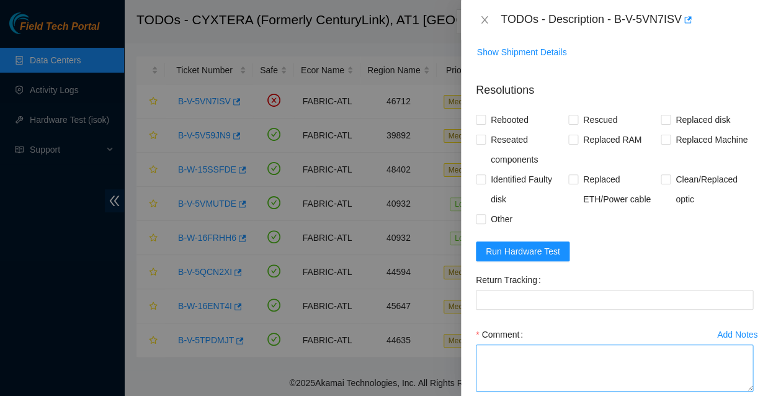
scroll to position [269, 0]
click at [503, 344] on textarea "Comment" at bounding box center [614, 367] width 277 height 47
paste textarea "23.56.226.171 : passed: ok"
click at [482, 344] on textarea "23.56.226.171 : passed: ok" at bounding box center [614, 367] width 277 height 47
paste textarea "-Rebooted Ran isok"
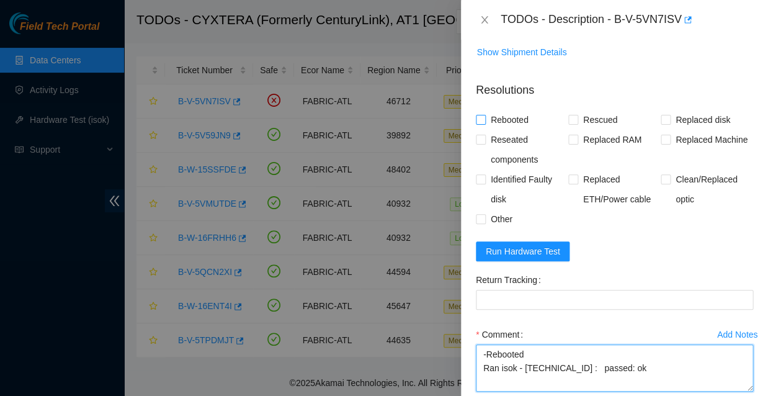
type textarea "-Rebooted Ran isok - 23.56.226.171 : passed: ok"
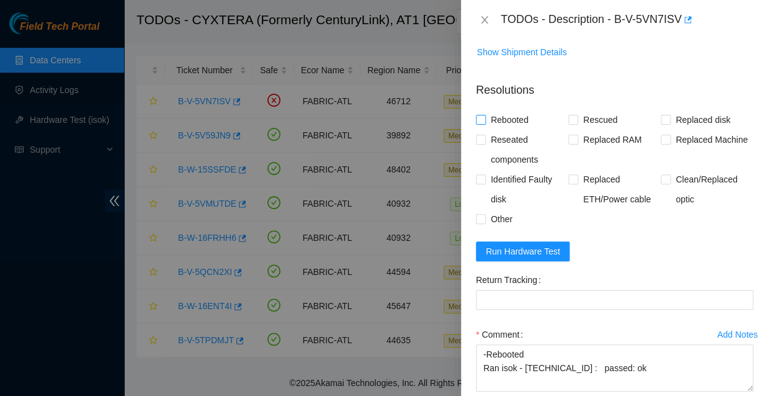
click at [482, 115] on input "Rebooted" at bounding box center [480, 119] width 9 height 9
checkbox input "true"
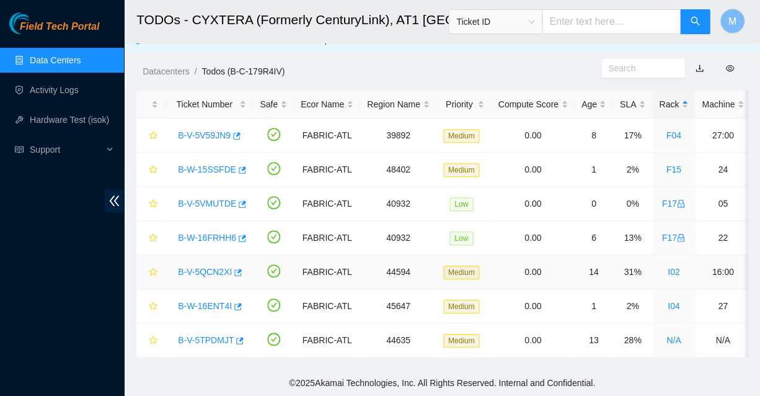
scroll to position [15, 0]
click at [202, 335] on link "B-V-5TPDMJT" at bounding box center [206, 340] width 56 height 10
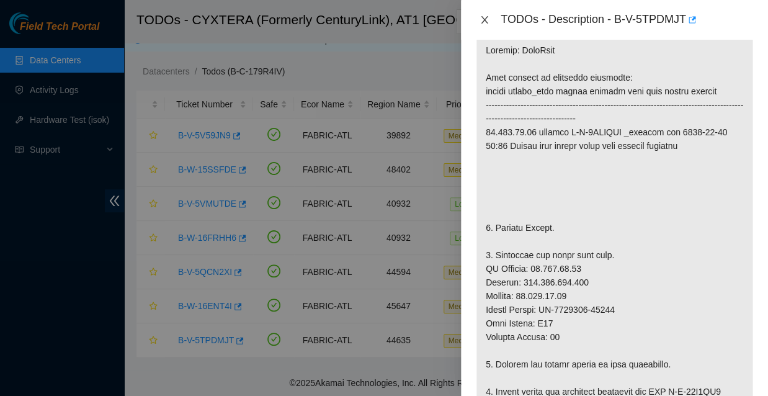
click at [482, 23] on icon "close" at bounding box center [484, 20] width 10 height 10
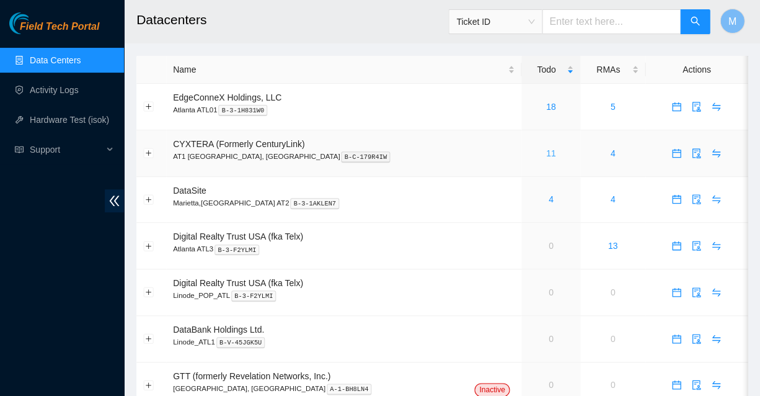
click at [546, 148] on link "11" at bounding box center [551, 153] width 10 height 10
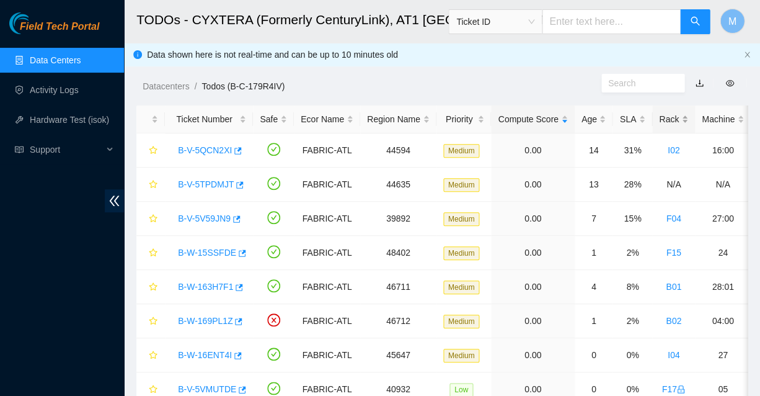
click at [659, 113] on div "Rack" at bounding box center [673, 119] width 29 height 14
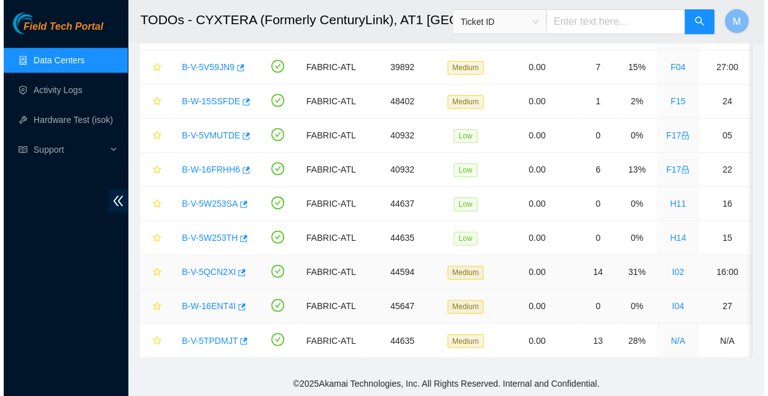
scroll to position [151, 0]
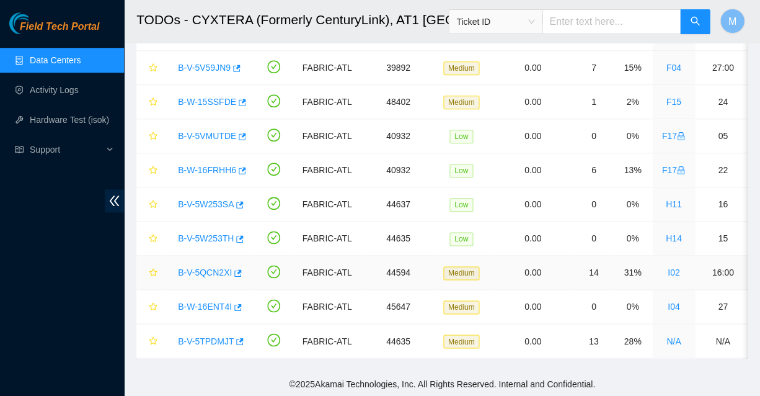
click at [205, 267] on link "B-V-5QCN2XI" at bounding box center [205, 272] width 54 height 10
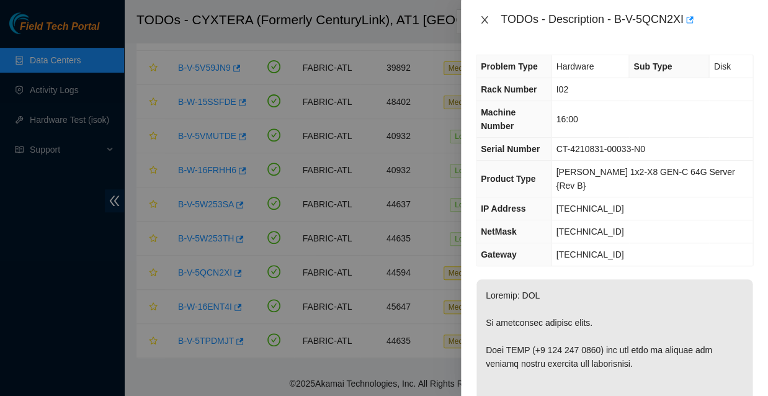
click at [484, 19] on icon "close" at bounding box center [484, 20] width 10 height 10
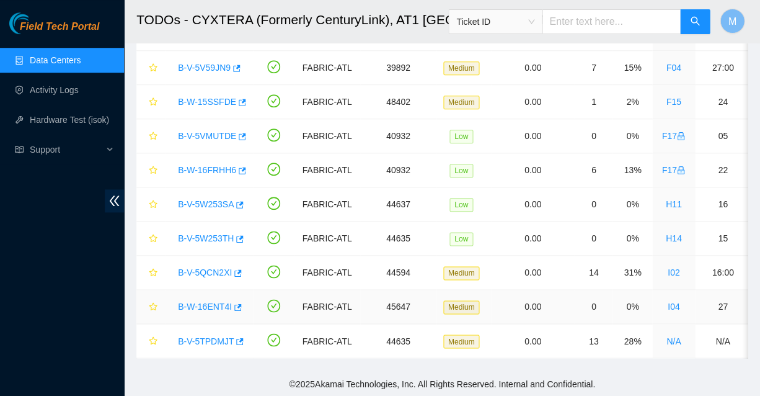
click at [200, 301] on link "B-W-16ENT4I" at bounding box center [205, 306] width 54 height 10
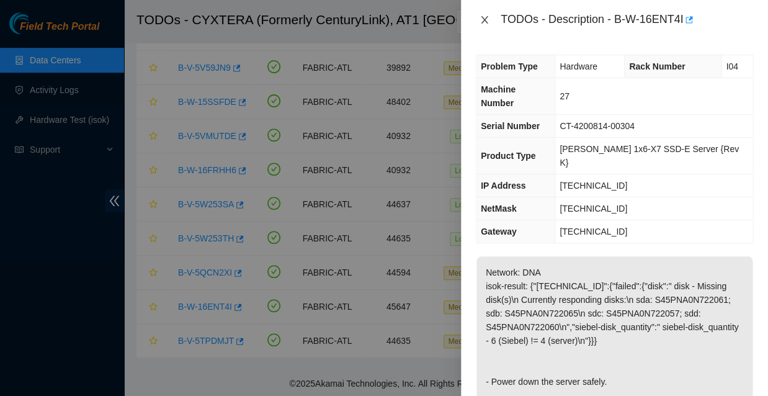
click at [481, 17] on icon "close" at bounding box center [484, 19] width 7 height 7
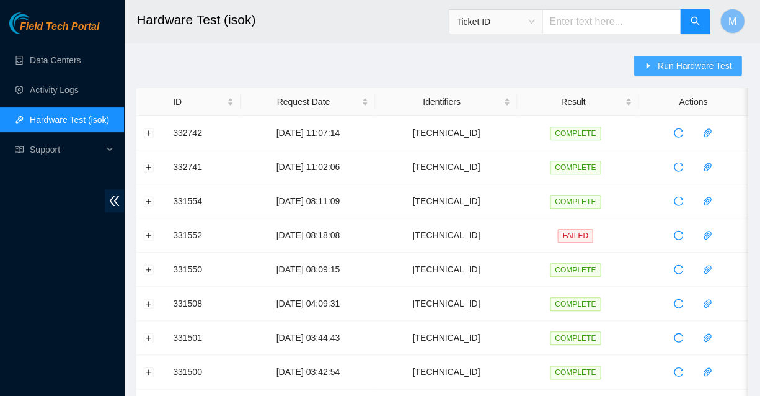
click at [703, 68] on span "Run Hardware Test" at bounding box center [694, 66] width 74 height 14
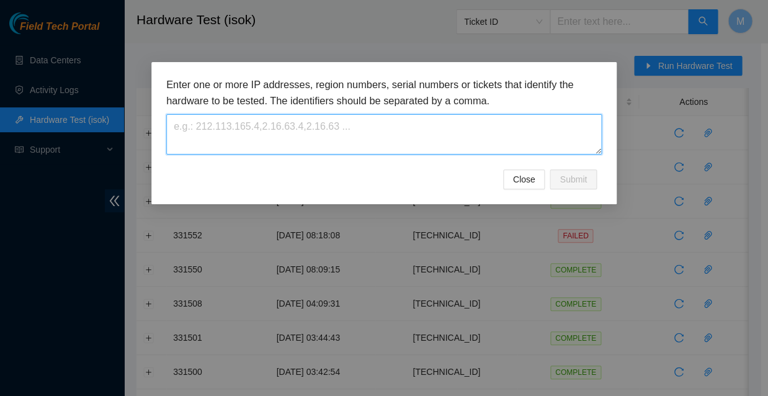
click at [232, 117] on textarea at bounding box center [383, 134] width 435 height 40
paste textarea "[TECHNICAL_ID]"
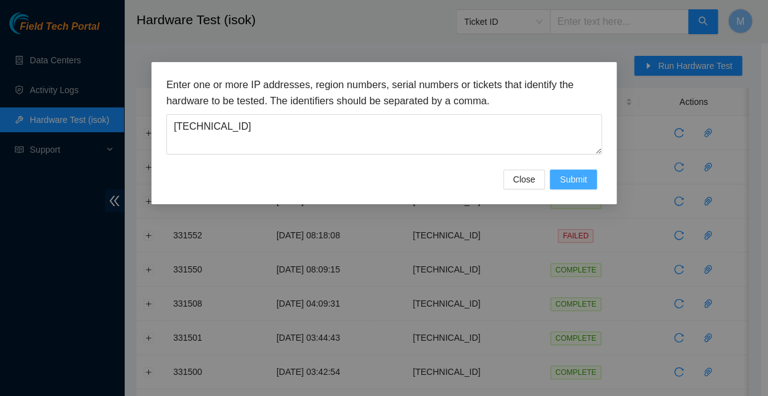
click at [574, 172] on span "Submit" at bounding box center [572, 179] width 27 height 14
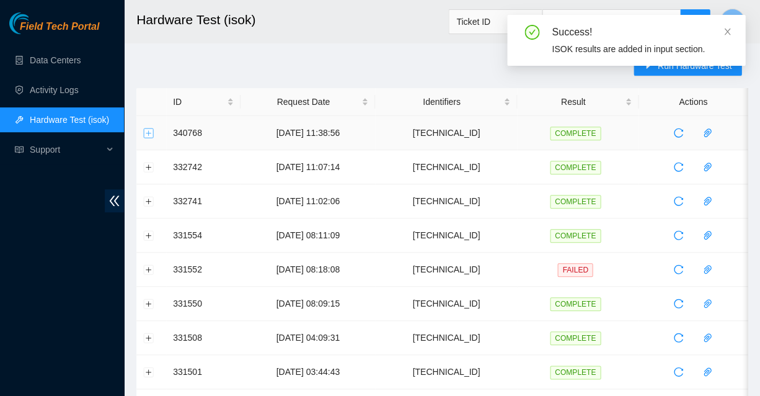
click at [149, 131] on button "Expand row" at bounding box center [149, 133] width 10 height 10
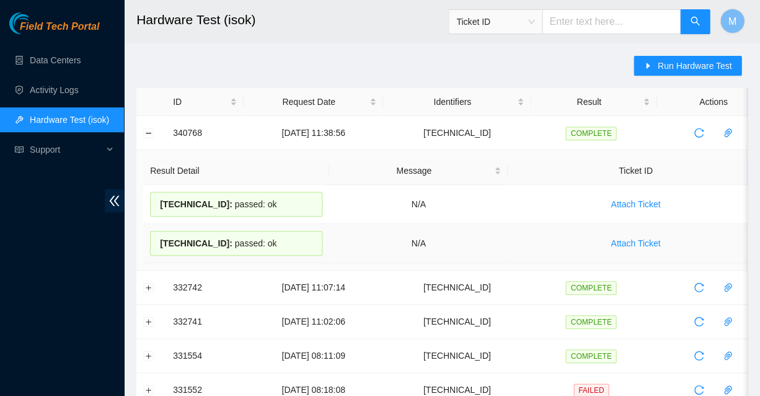
drag, startPoint x: 265, startPoint y: 236, endPoint x: 157, endPoint y: 232, distance: 108.0
click at [157, 232] on div "[TECHNICAL_ID] : passed: ok" at bounding box center [236, 243] width 172 height 25
copy div "[TECHNICAL_ID] : passed: ok"
click at [149, 130] on button "Collapse row" at bounding box center [149, 133] width 10 height 10
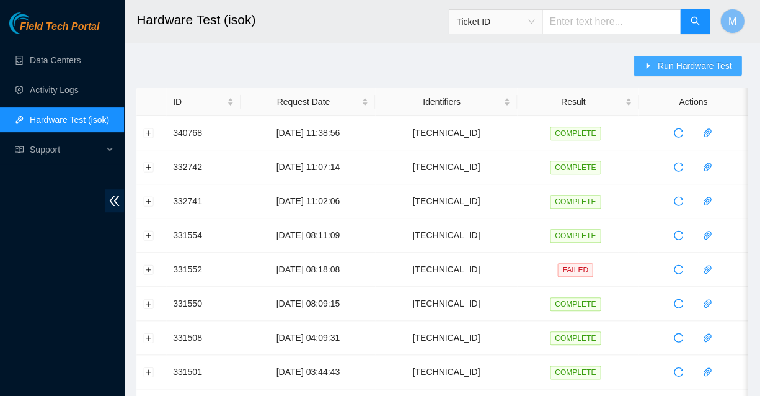
click at [688, 62] on span "Run Hardware Test" at bounding box center [694, 66] width 74 height 14
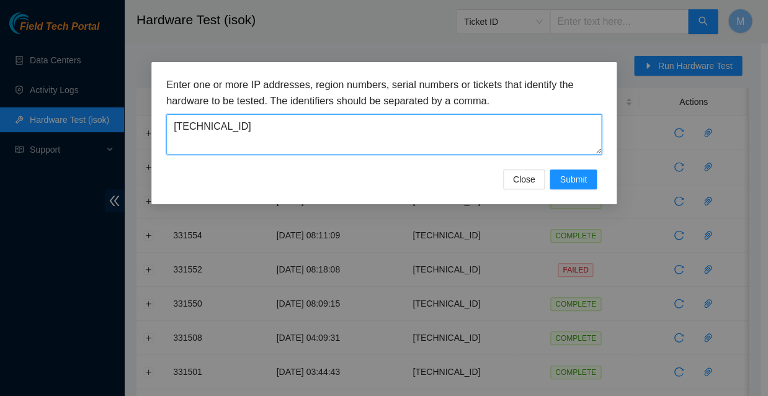
drag, startPoint x: 234, startPoint y: 118, endPoint x: 171, endPoint y: 113, distance: 63.4
click at [171, 114] on textarea "[TECHNICAL_ID]" at bounding box center [383, 134] width 435 height 40
paste textarea "56.226.136"
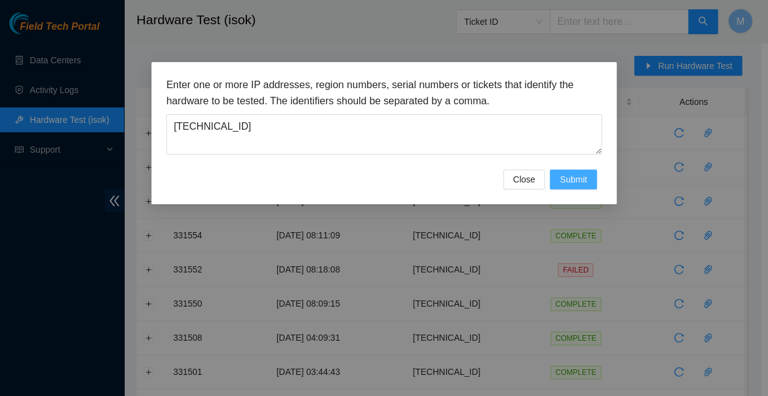
click at [572, 172] on span "Submit" at bounding box center [572, 179] width 27 height 14
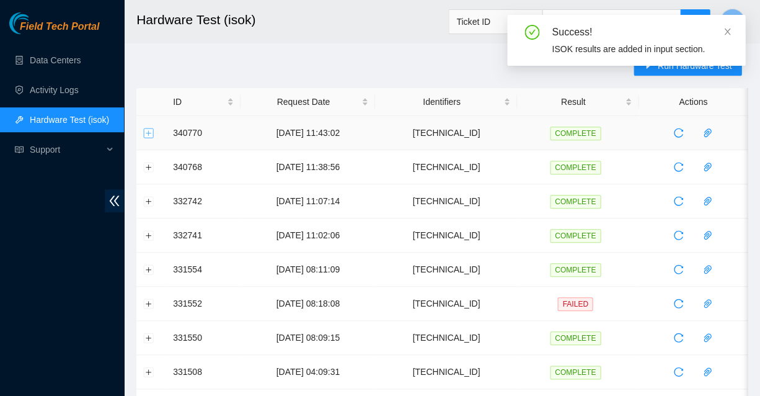
click at [150, 131] on button "Expand row" at bounding box center [149, 133] width 10 height 10
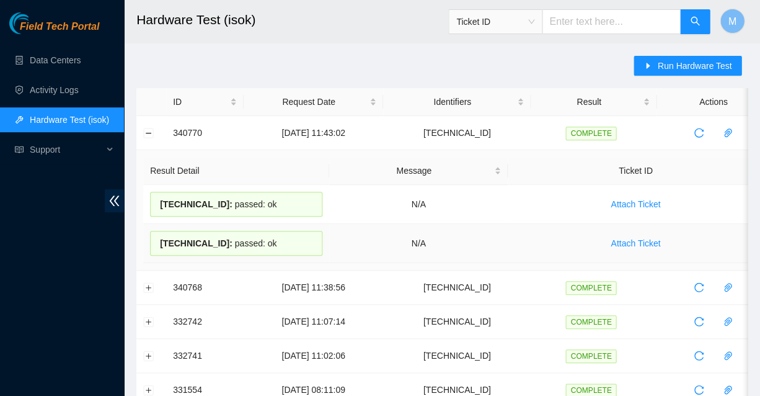
drag, startPoint x: 265, startPoint y: 236, endPoint x: 156, endPoint y: 232, distance: 109.8
click at [156, 232] on div "[TECHNICAL_ID] : passed: ok" at bounding box center [236, 243] width 172 height 25
copy div "[TECHNICAL_ID] : passed: ok"
click at [150, 132] on button "Collapse row" at bounding box center [149, 133] width 10 height 10
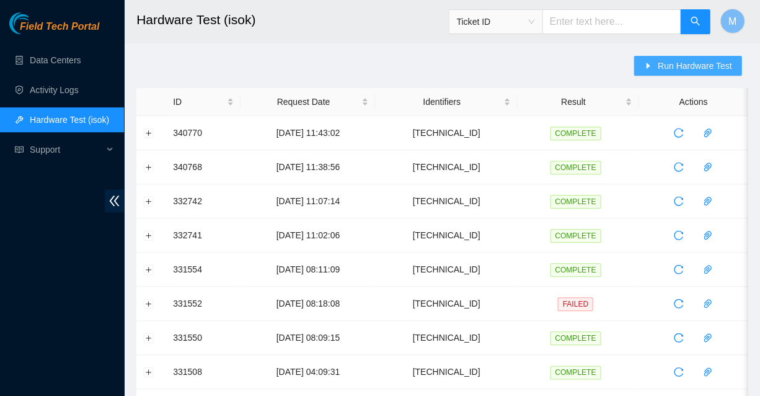
click at [684, 67] on span "Run Hardware Test" at bounding box center [694, 66] width 74 height 14
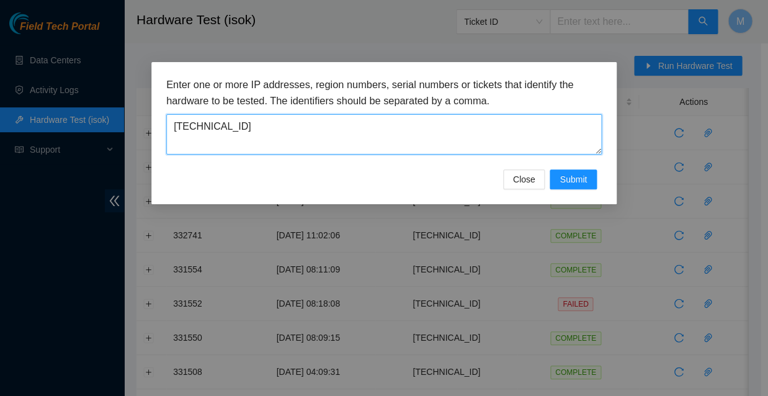
drag, startPoint x: 233, startPoint y: 119, endPoint x: 169, endPoint y: 118, distance: 63.3
click at [169, 118] on textarea "[TECHNICAL_ID]" at bounding box center [383, 134] width 435 height 40
paste textarea "204.74.19"
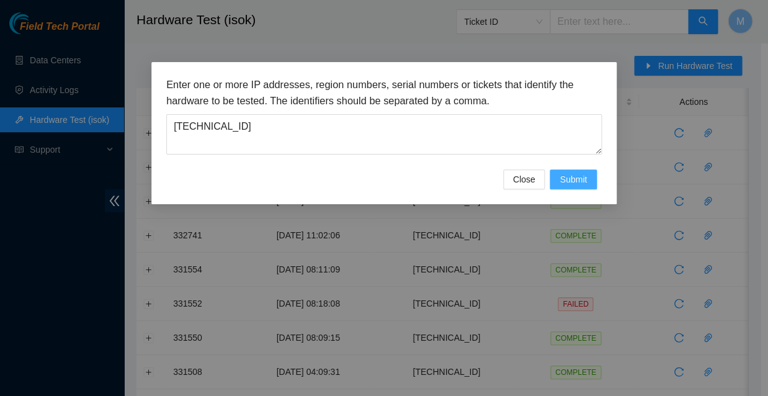
click at [574, 172] on span "Submit" at bounding box center [572, 179] width 27 height 14
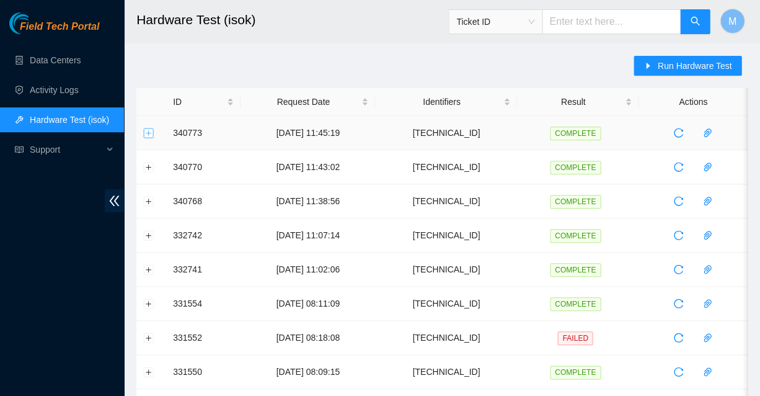
click at [148, 131] on button "Expand row" at bounding box center [149, 133] width 10 height 10
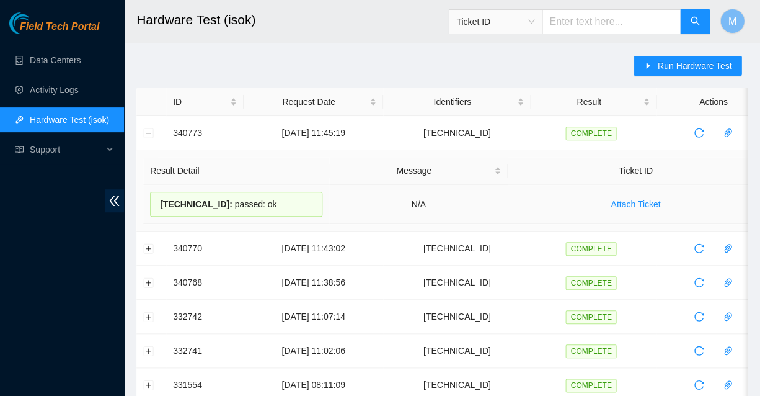
drag, startPoint x: 260, startPoint y: 198, endPoint x: 158, endPoint y: 193, distance: 102.4
click at [158, 193] on div "[TECHNICAL_ID] : passed: ok" at bounding box center [236, 204] width 172 height 25
copy div "[TECHNICAL_ID] : passed: ok"
click at [149, 132] on button "Collapse row" at bounding box center [149, 133] width 10 height 10
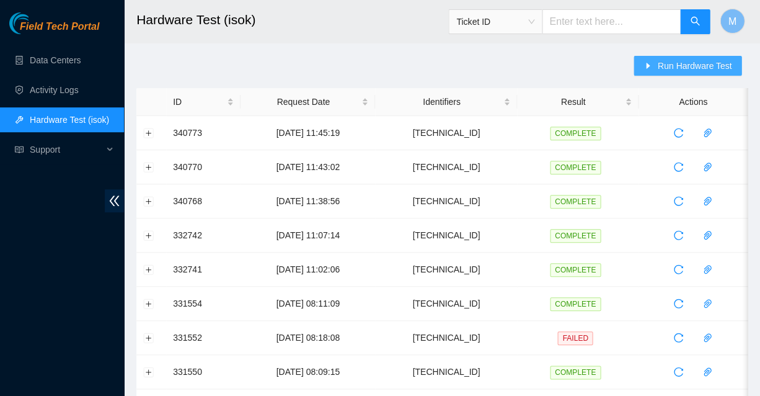
click at [690, 64] on span "Run Hardware Test" at bounding box center [694, 66] width 74 height 14
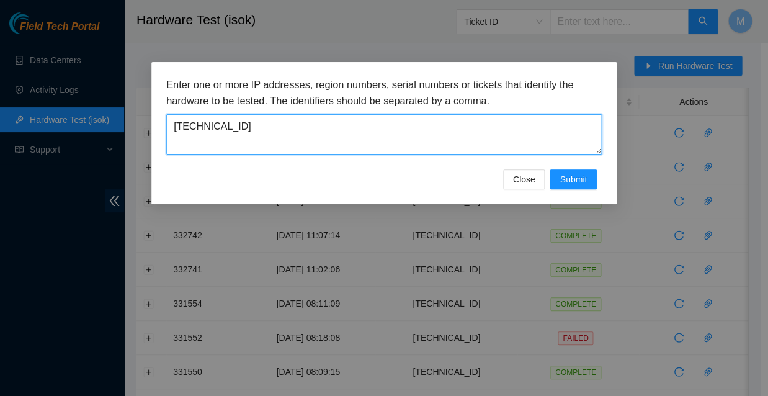
drag, startPoint x: 229, startPoint y: 119, endPoint x: 174, endPoint y: 110, distance: 56.5
click at [174, 114] on textarea "[TECHNICAL_ID]" at bounding box center [383, 134] width 435 height 40
paste textarea "13.25.82"
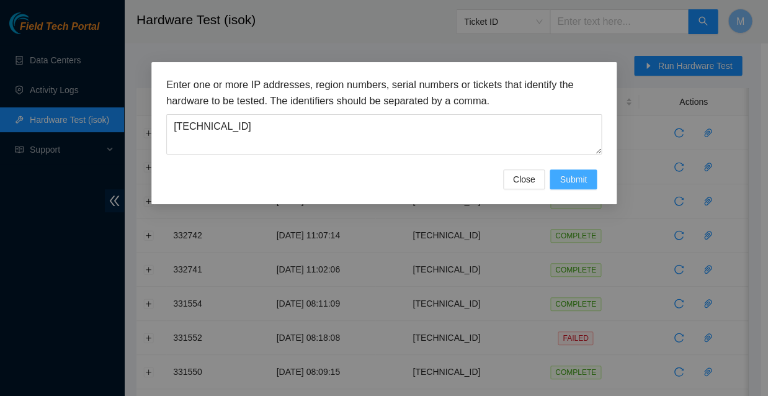
click at [570, 172] on span "Submit" at bounding box center [572, 179] width 27 height 14
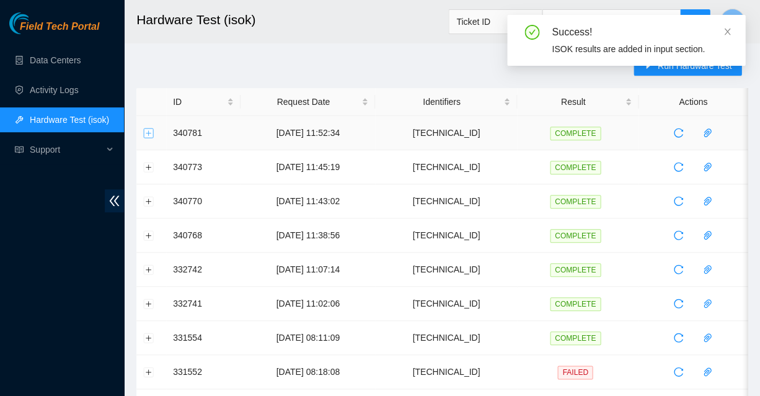
click at [149, 130] on button "Expand row" at bounding box center [149, 133] width 10 height 10
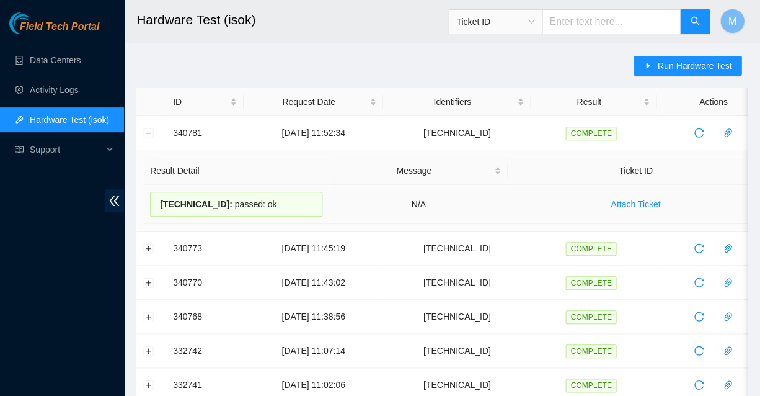
drag, startPoint x: 260, startPoint y: 198, endPoint x: 160, endPoint y: 193, distance: 99.9
click at [160, 193] on div "[TECHNICAL_ID] : passed: ok" at bounding box center [236, 204] width 172 height 25
copy div "[TECHNICAL_ID] : passed: ok"
click at [146, 131] on button "Collapse row" at bounding box center [149, 133] width 10 height 10
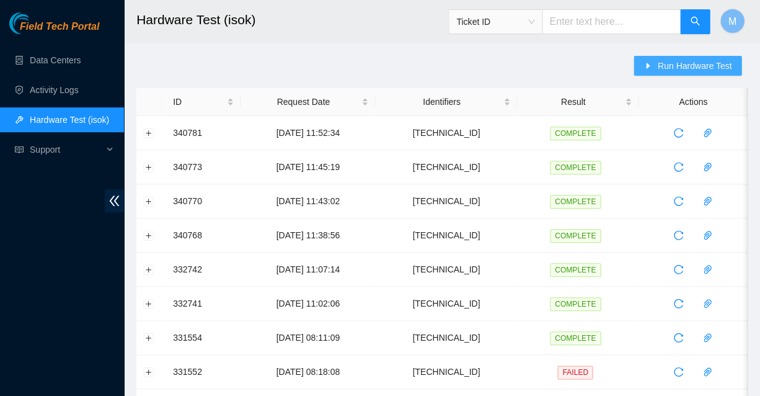
click at [684, 61] on span "Run Hardware Test" at bounding box center [694, 66] width 74 height 14
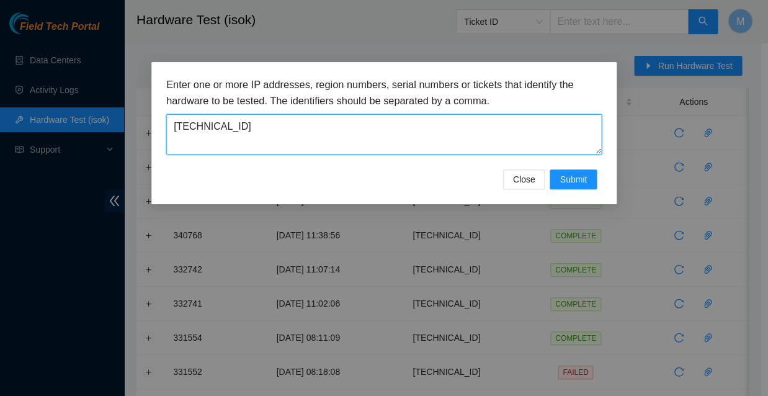
drag, startPoint x: 227, startPoint y: 117, endPoint x: 169, endPoint y: 120, distance: 57.8
click at [169, 120] on textarea "[TECHNICAL_ID]" at bounding box center [383, 134] width 435 height 40
paste textarea "56.226.171"
type textarea "[TECHNICAL_ID]"
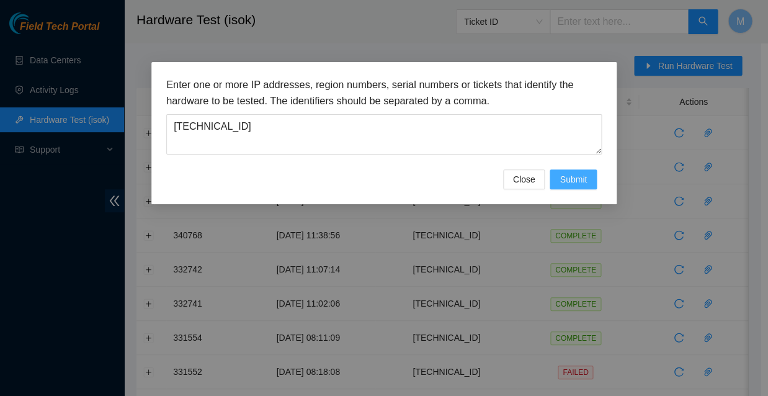
click at [570, 172] on span "Submit" at bounding box center [572, 179] width 27 height 14
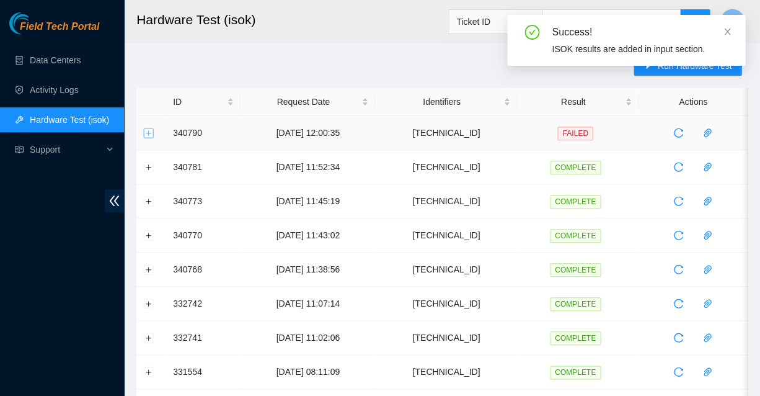
click at [146, 130] on button "Expand row" at bounding box center [149, 133] width 10 height 10
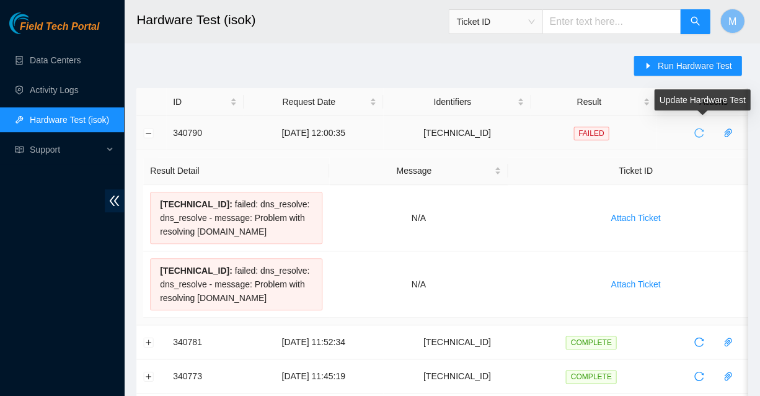
click at [698, 130] on icon "reload" at bounding box center [699, 133] width 10 height 10
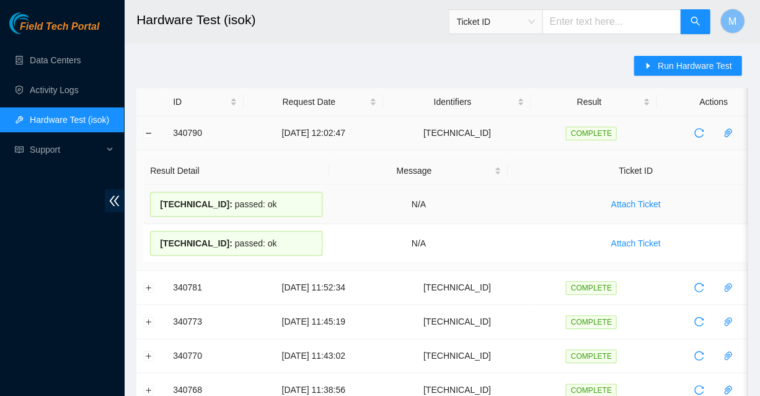
drag, startPoint x: 264, startPoint y: 198, endPoint x: 162, endPoint y: 192, distance: 101.9
click at [162, 192] on div "[TECHNICAL_ID] : passed: ok" at bounding box center [236, 204] width 172 height 25
click at [269, 198] on div "[TECHNICAL_ID] : passed: ok" at bounding box center [236, 204] width 172 height 25
drag, startPoint x: 265, startPoint y: 198, endPoint x: 159, endPoint y: 194, distance: 105.5
click at [159, 194] on div "[TECHNICAL_ID] : passed: ok" at bounding box center [236, 204] width 172 height 25
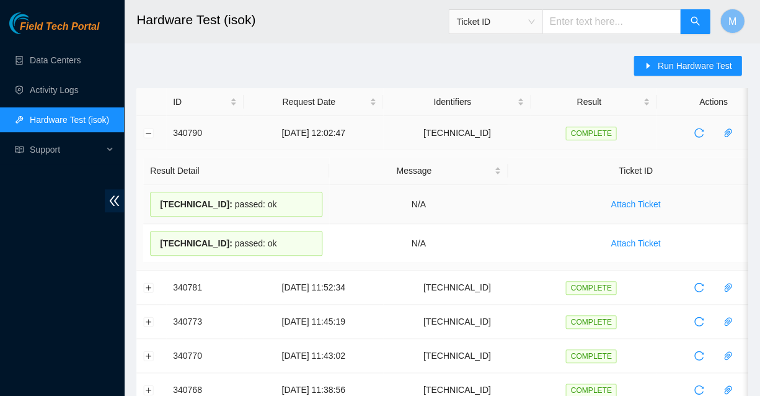
copy div "[TECHNICAL_ID] : passed: ok"
click at [149, 128] on button "Collapse row" at bounding box center [149, 133] width 10 height 10
